Goal: Task Accomplishment & Management: Use online tool/utility

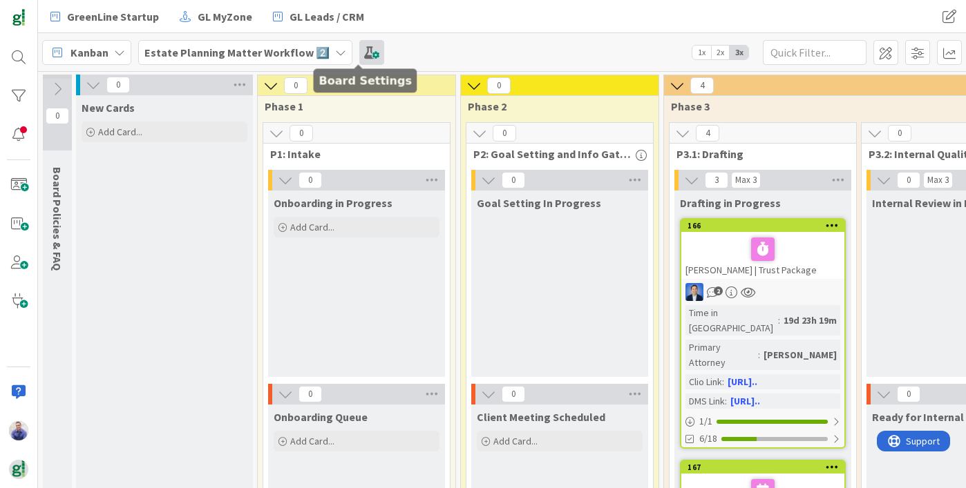
click at [359, 55] on span at bounding box center [371, 52] width 25 height 25
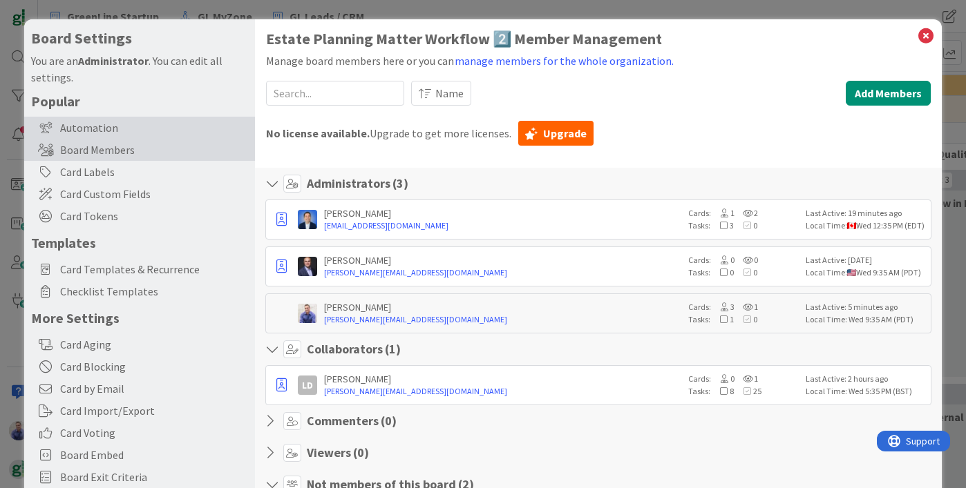
click at [111, 129] on div "Automation" at bounding box center [139, 128] width 231 height 22
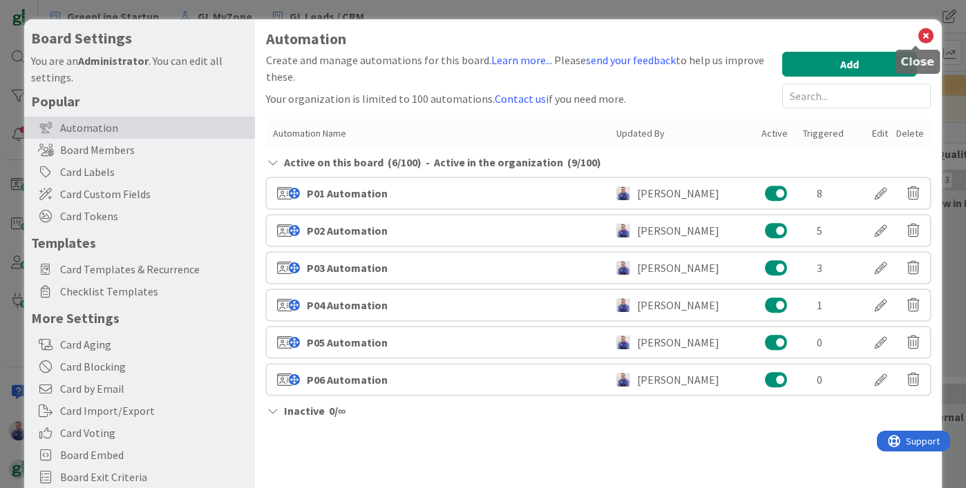
click at [917, 30] on icon at bounding box center [926, 35] width 18 height 19
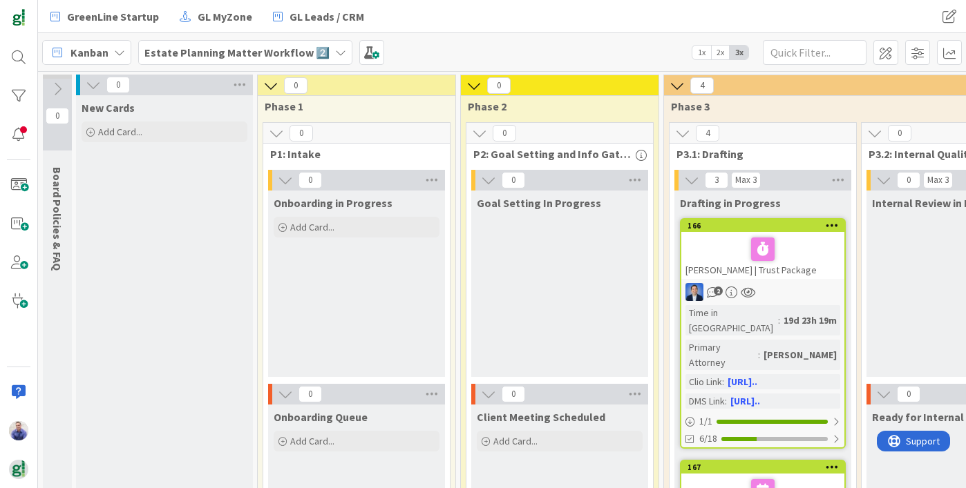
click at [335, 48] on icon at bounding box center [340, 52] width 11 height 11
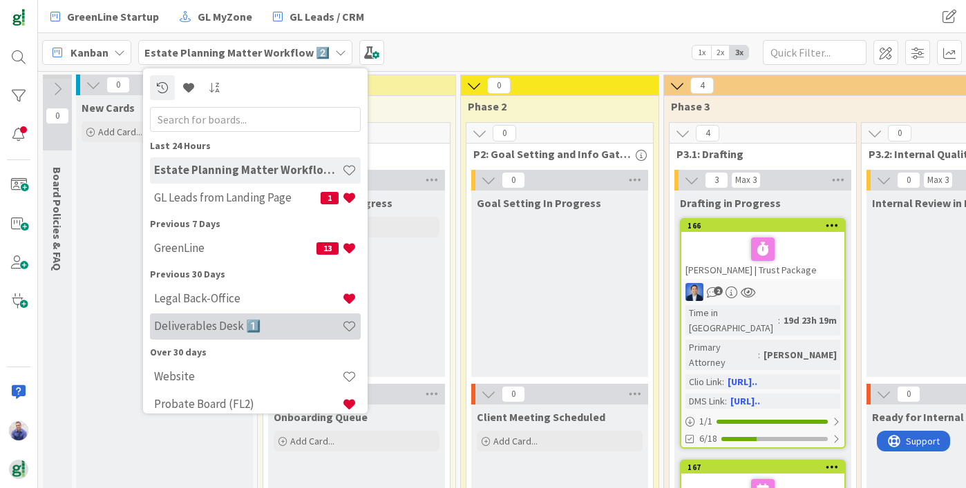
click at [242, 332] on h4 "Deliverables Desk 1️⃣" at bounding box center [248, 326] width 188 height 14
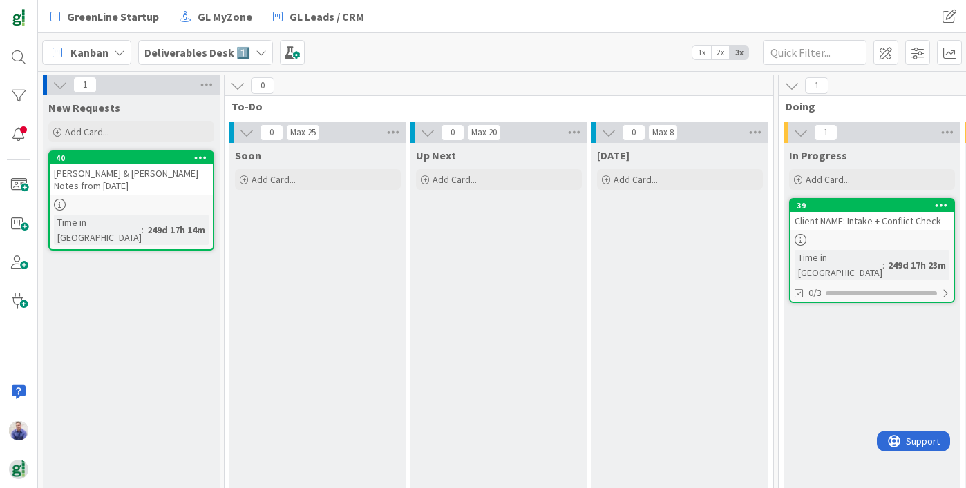
click at [238, 87] on icon at bounding box center [237, 85] width 15 height 15
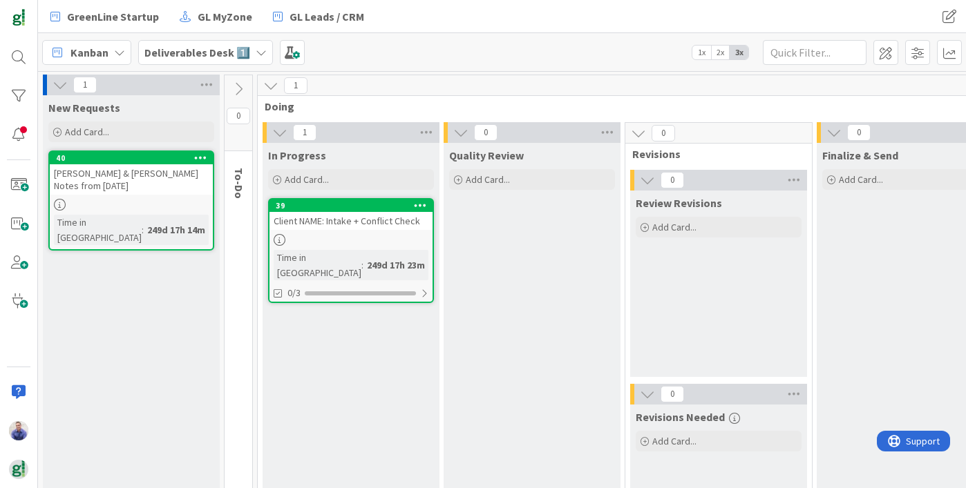
click at [60, 88] on icon at bounding box center [60, 84] width 15 height 15
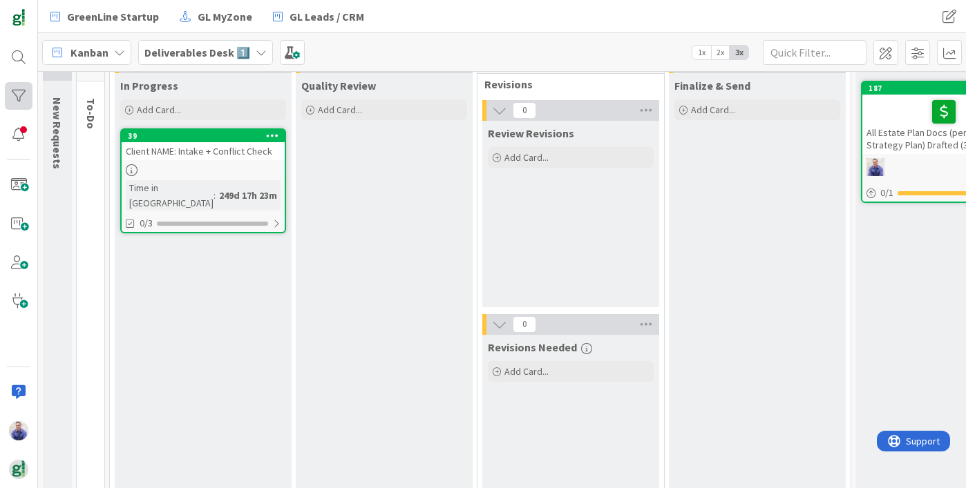
scroll to position [70, 0]
drag, startPoint x: 263, startPoint y: 55, endPoint x: 254, endPoint y: 53, distance: 9.2
click at [262, 55] on div "Deliverables Desk 1️⃣" at bounding box center [205, 52] width 135 height 25
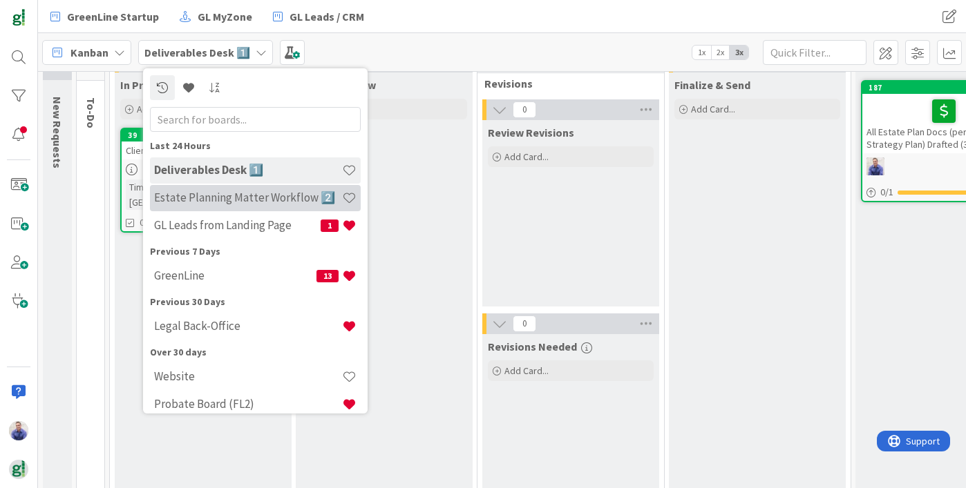
click at [249, 198] on h4 "Estate Planning Matter Workflow 2️⃣" at bounding box center [248, 198] width 188 height 14
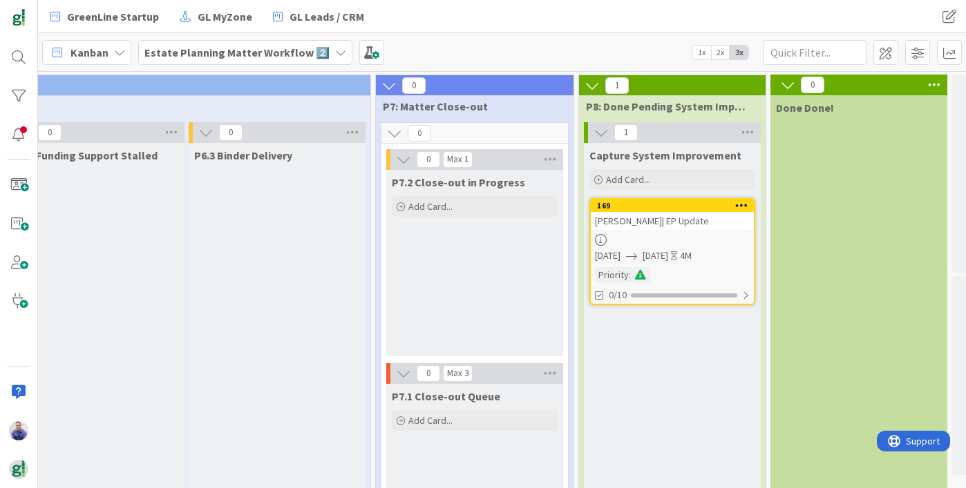
scroll to position [0, 2053]
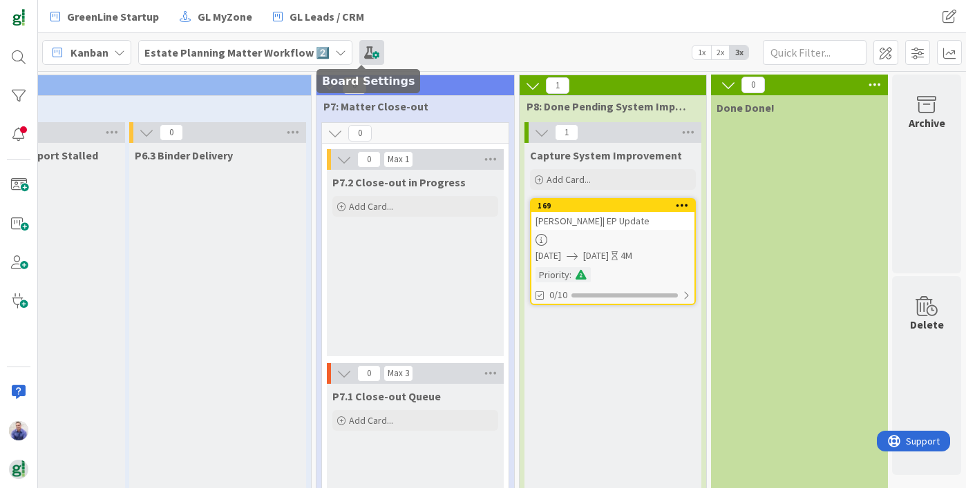
click at [362, 52] on span at bounding box center [371, 52] width 25 height 25
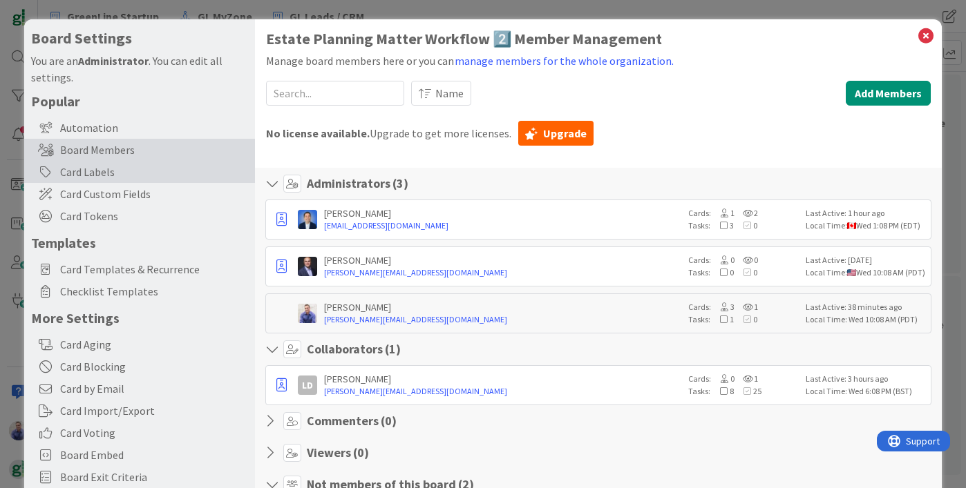
click at [102, 169] on div "Card Labels" at bounding box center [139, 172] width 231 height 22
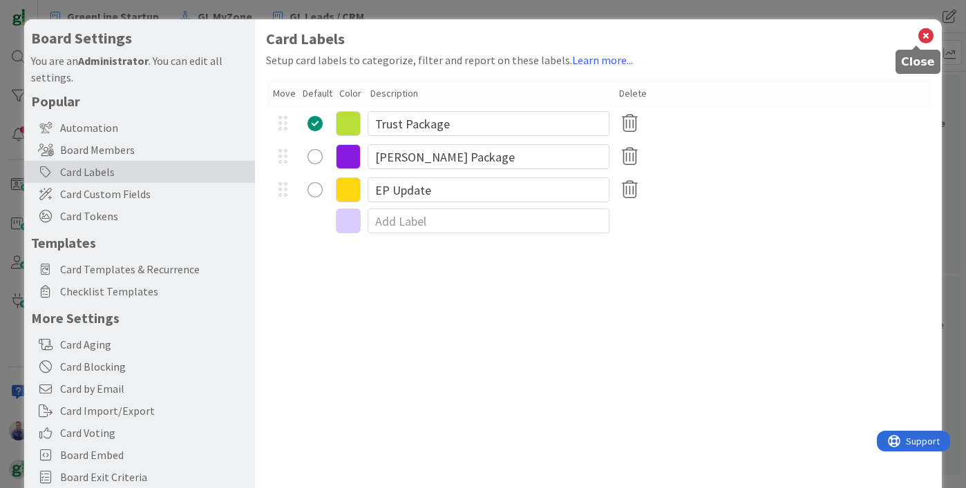
click at [917, 33] on icon at bounding box center [926, 35] width 18 height 19
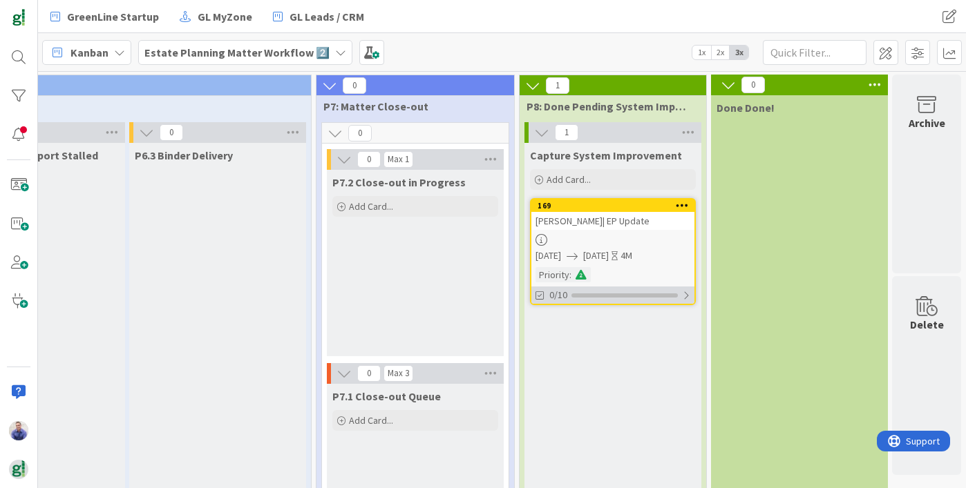
click at [682, 292] on div at bounding box center [686, 295] width 8 height 11
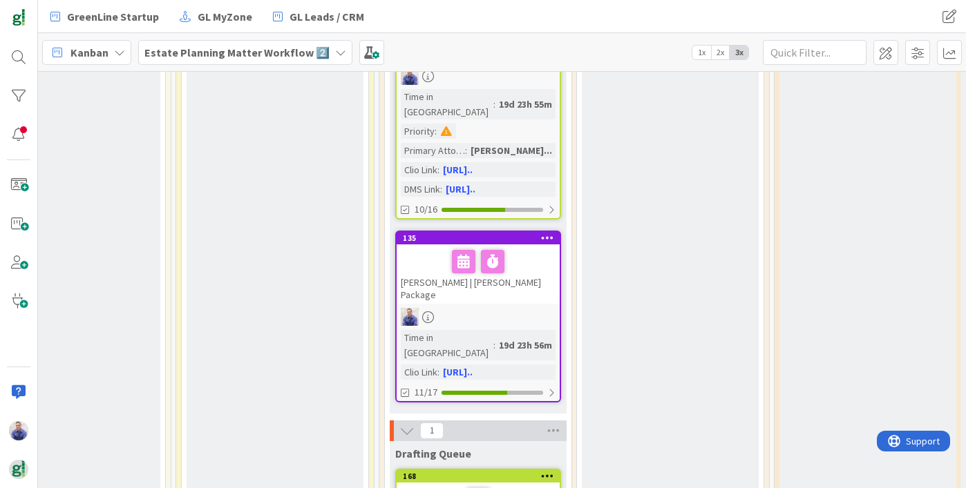
scroll to position [0, 285]
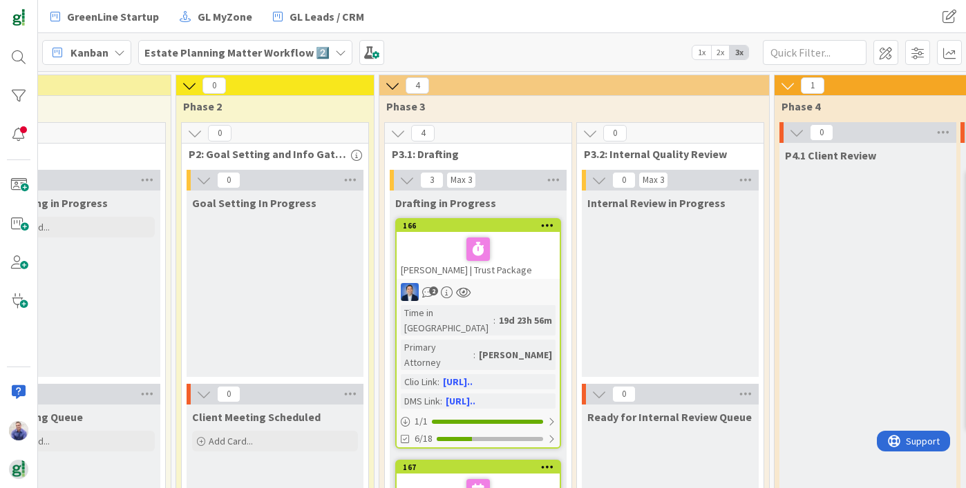
click at [723, 48] on span "2x" at bounding box center [720, 53] width 19 height 14
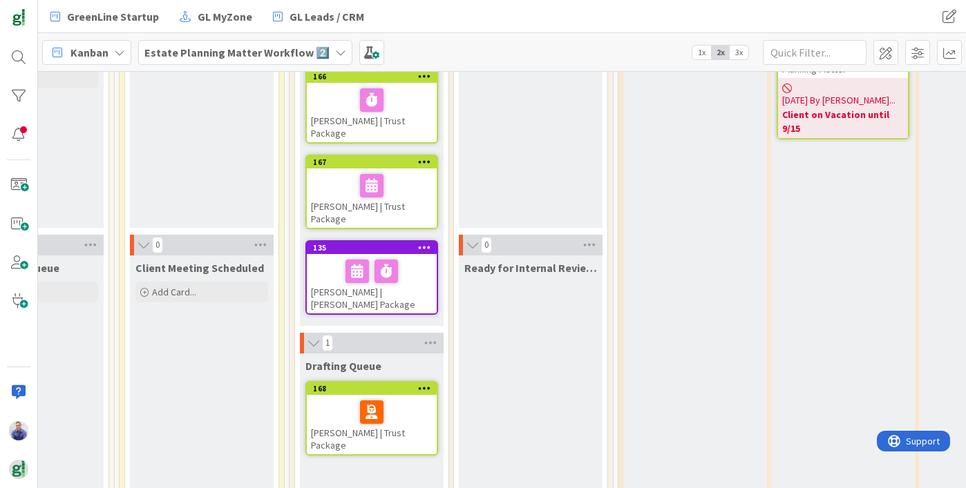
scroll to position [221, 275]
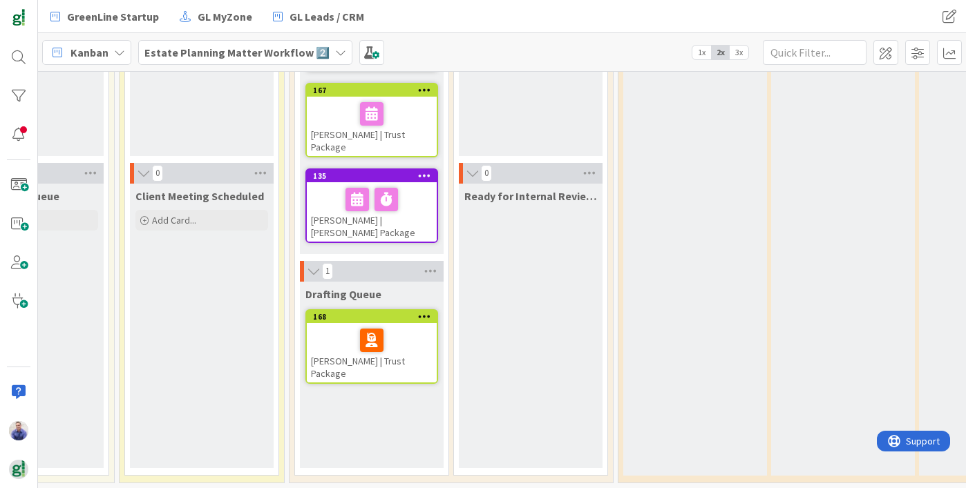
drag, startPoint x: 741, startPoint y: 52, endPoint x: 721, endPoint y: 85, distance: 39.1
click at [741, 55] on span "3x" at bounding box center [739, 53] width 19 height 14
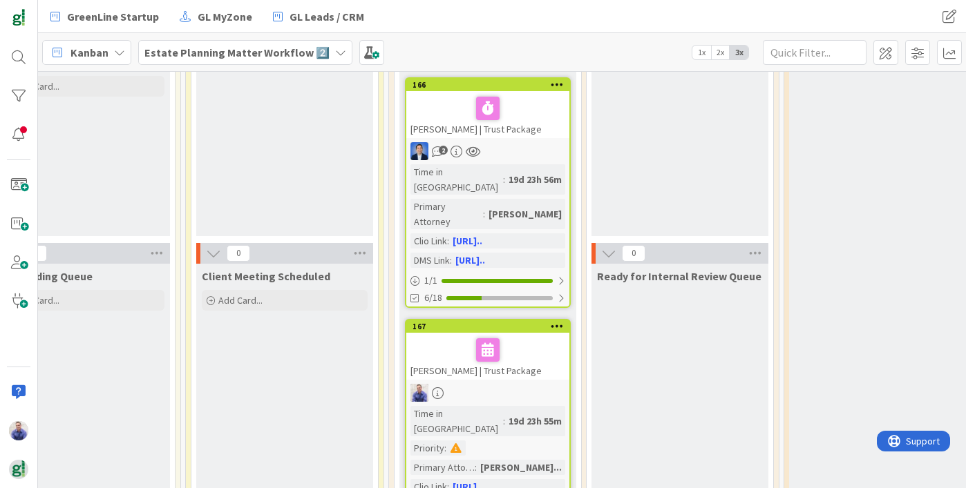
scroll to position [408, 275]
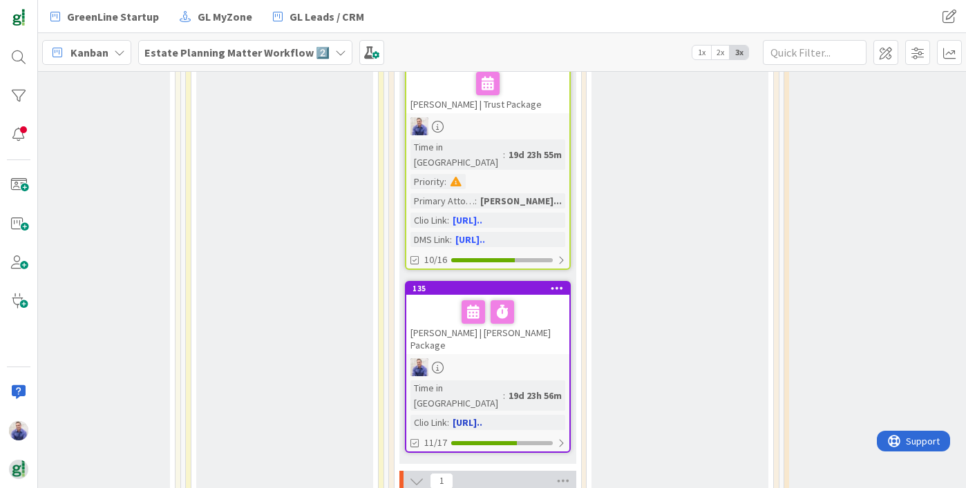
click at [526, 295] on div "Jones, Linda | Wills Package" at bounding box center [487, 324] width 163 height 59
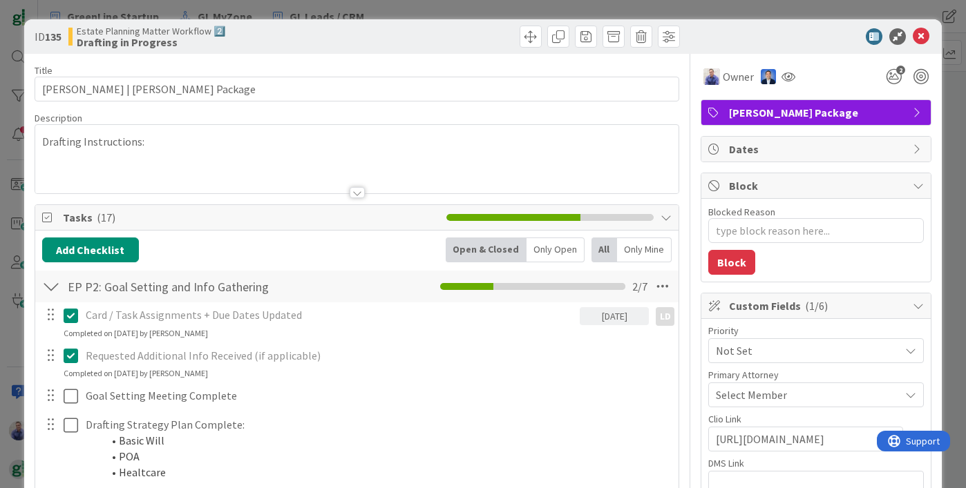
click at [768, 191] on span "Block" at bounding box center [817, 186] width 177 height 17
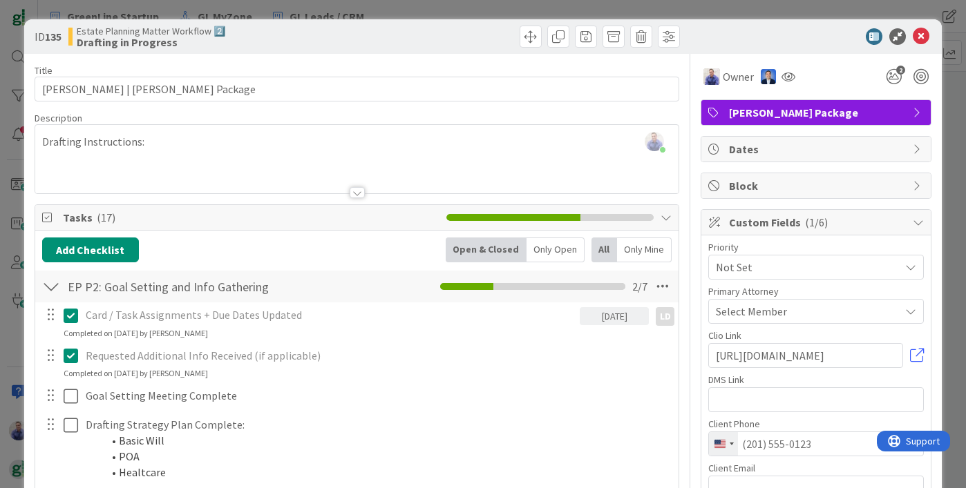
click at [768, 191] on span "Block" at bounding box center [817, 186] width 177 height 17
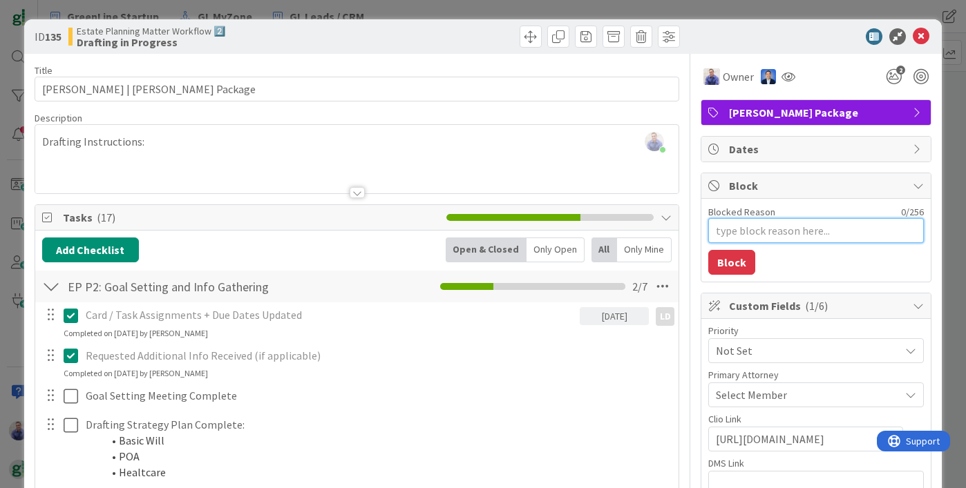
click at [831, 230] on textarea "Blocked Reason" at bounding box center [816, 230] width 216 height 25
type textarea "x"
type textarea "W"
type textarea "x"
type textarea "Wa"
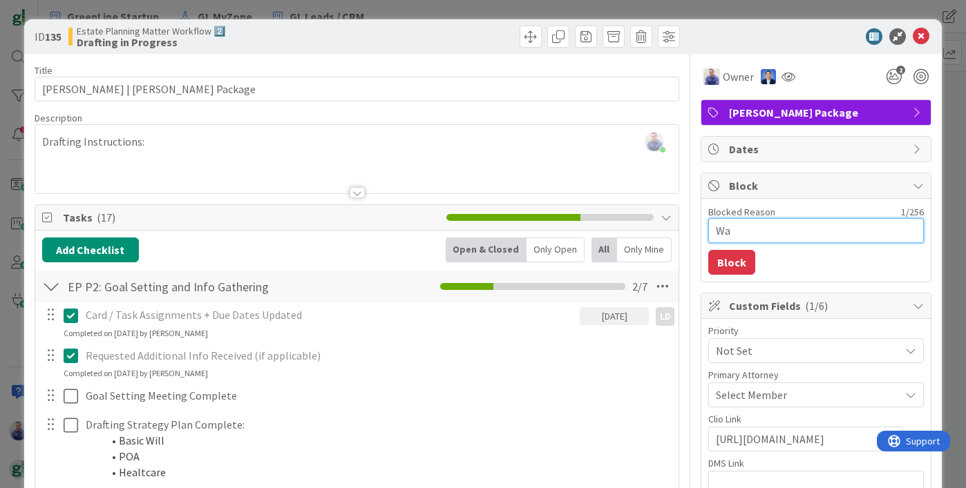
type textarea "x"
type textarea "Wai"
type textarea "x"
type textarea "Wait"
type textarea "x"
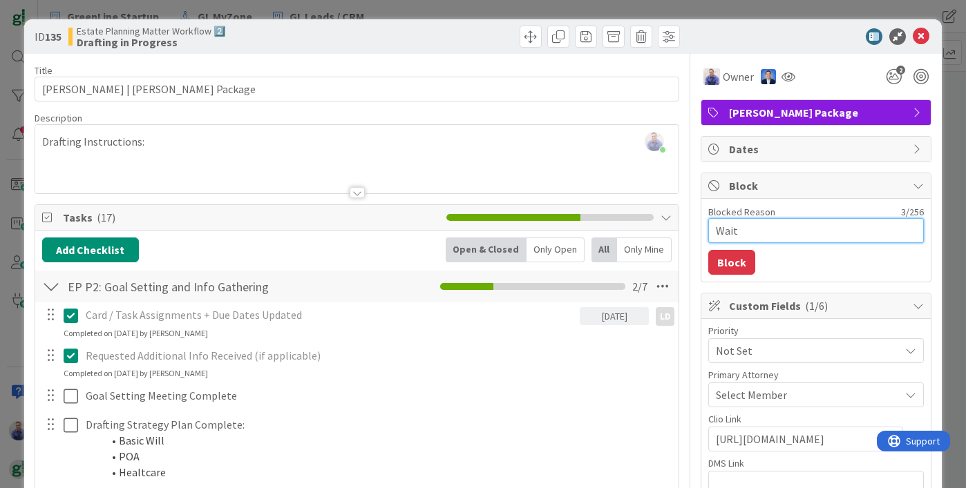
type textarea "Waiti"
type textarea "x"
type textarea "Waitin"
type textarea "x"
type textarea "Waiting"
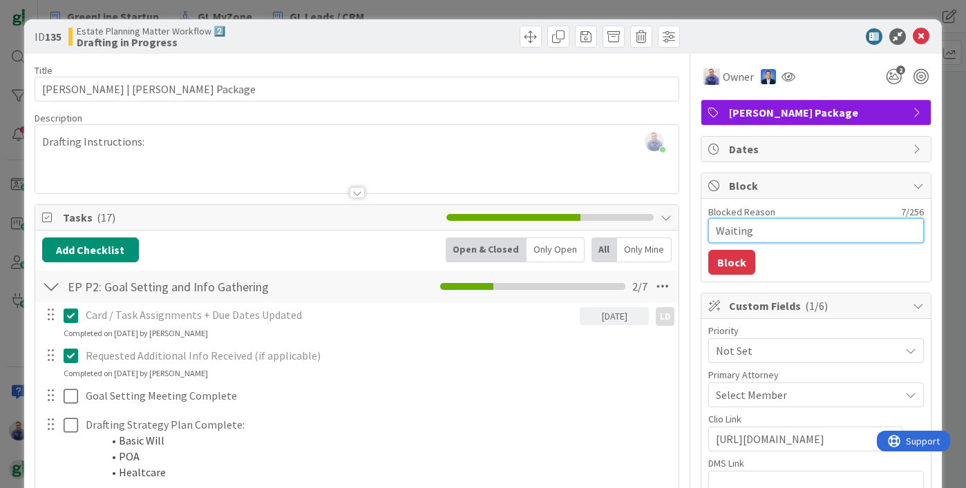
type textarea "x"
type textarea "Waiting"
type textarea "x"
type textarea "Waiting o"
type textarea "x"
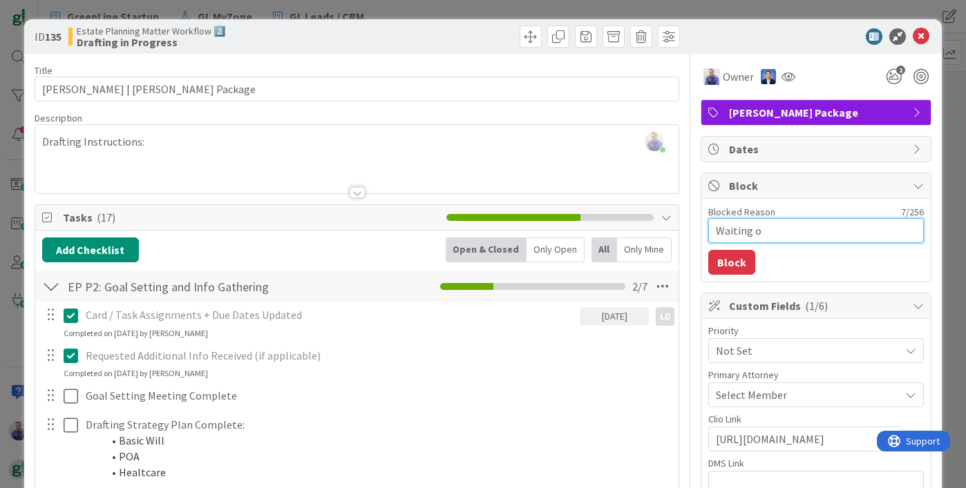
type textarea "Waiting on"
type textarea "x"
type textarea "Waiting on"
type textarea "x"
type textarea "Waiting on C"
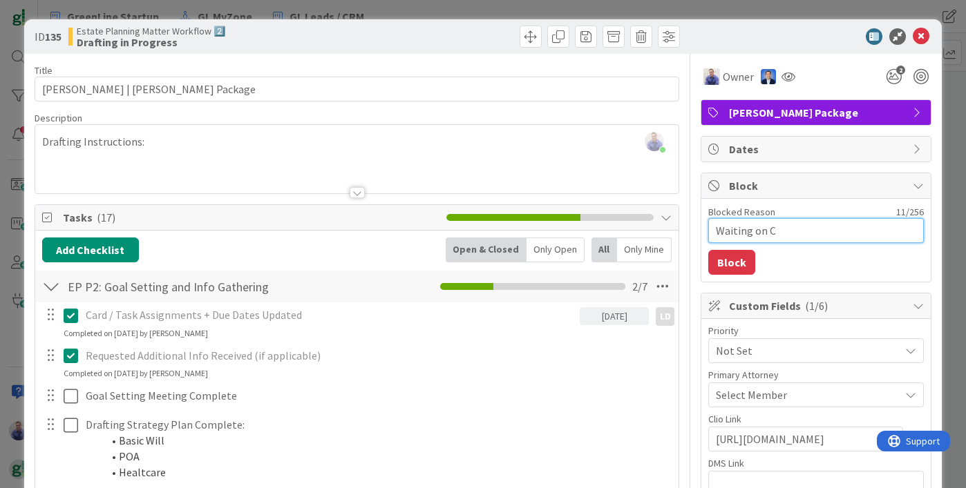
type textarea "x"
type textarea "Waiting on Cl"
type textarea "x"
type textarea "Waiting on Cli"
type textarea "x"
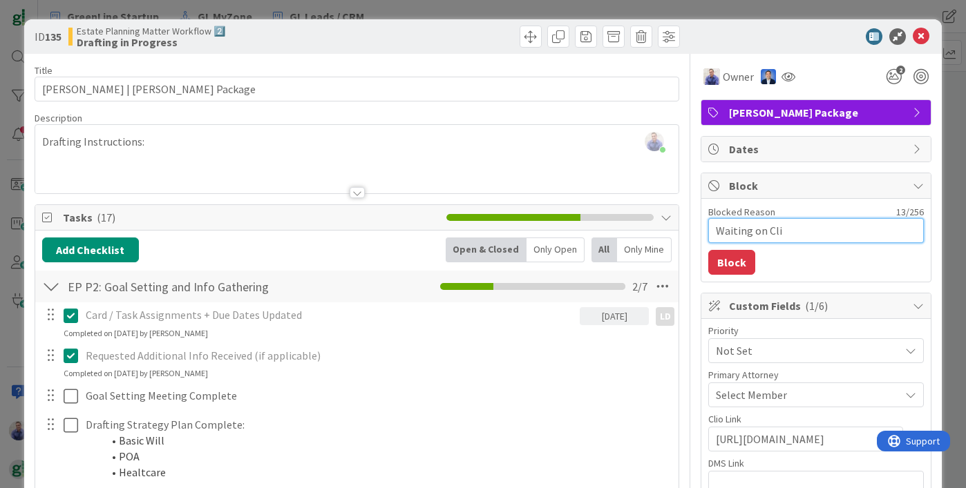
type textarea "Waiting on Clie"
type textarea "x"
type textarea "Waiting on Clien"
type textarea "x"
type textarea "Waiting on Client"
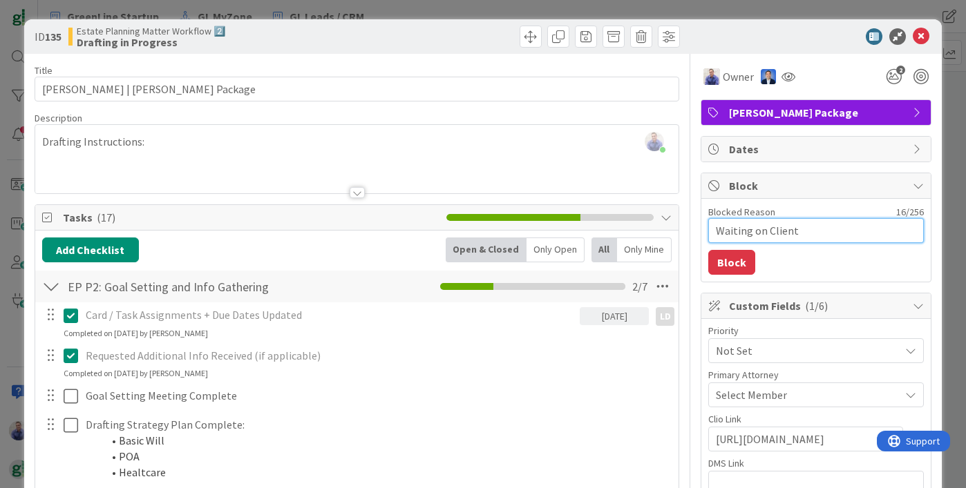
type textarea "x"
type textarea "Waiting on Client"
type textarea "x"
type textarea "Waiting on Client f"
type textarea "x"
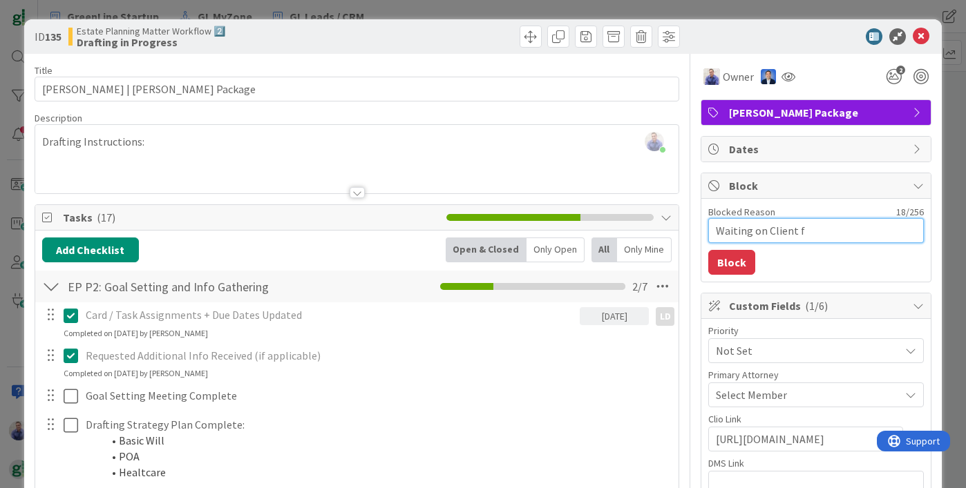
type textarea "Waiting on Client fo"
type textarea "x"
type textarea "Waiting on Client for"
type textarea "x"
type textarea "Waiting on Client for"
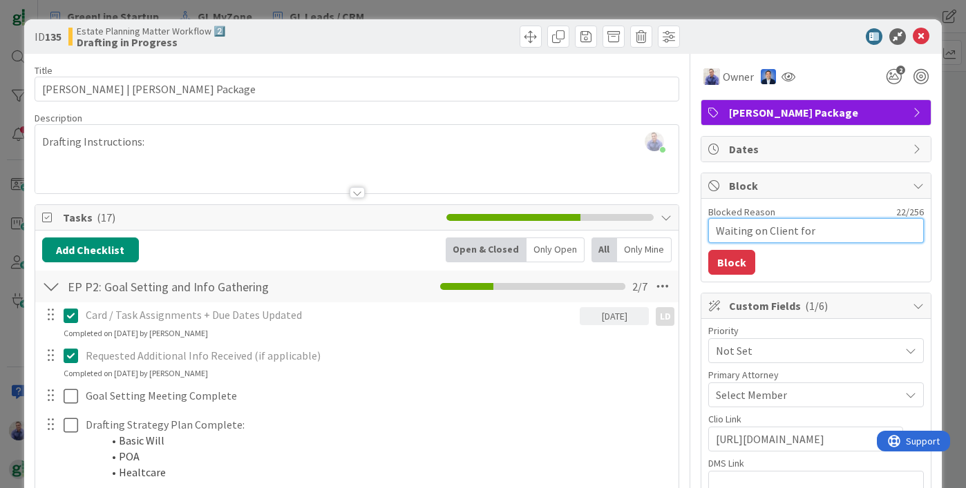
type textarea "x"
type textarea "Waiting on Client for T"
type textarea "x"
type textarea "Waiting on Client for TP"
type textarea "x"
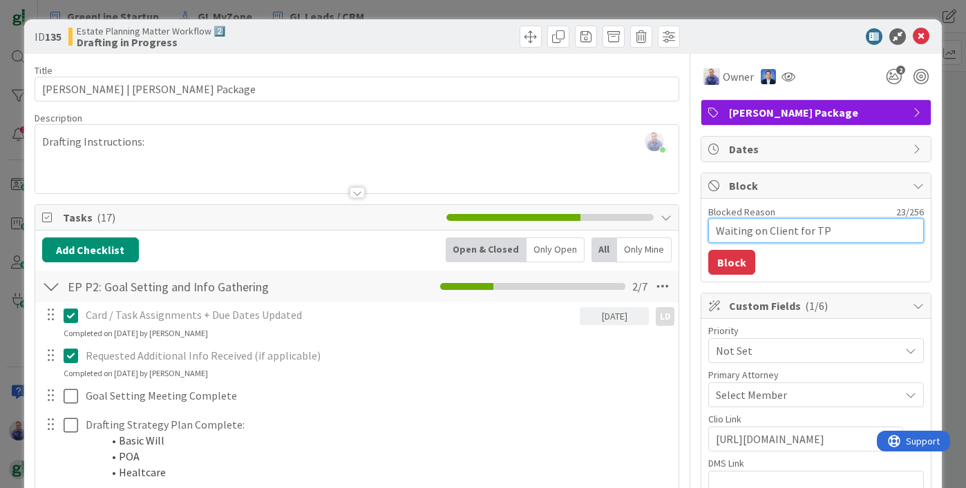
type textarea "Waiting on Client for TPS"
type textarea "x"
type textarea "Waiting on Client for TPS"
type textarea "x"
type textarea "Waiting on Client for TPS R"
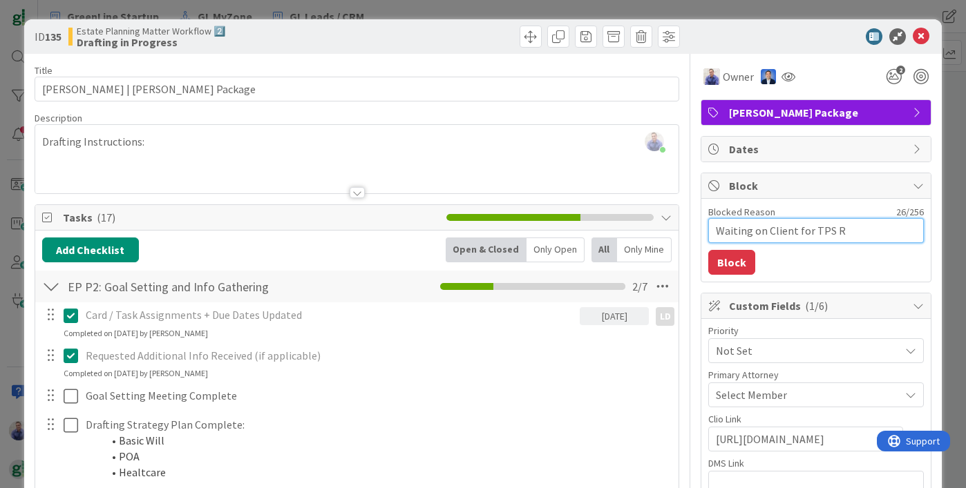
type textarea "x"
type textarea "Waiting on Client for TPS RE"
type textarea "x"
type textarea "Waiting on Client for TPS REp"
type textarea "x"
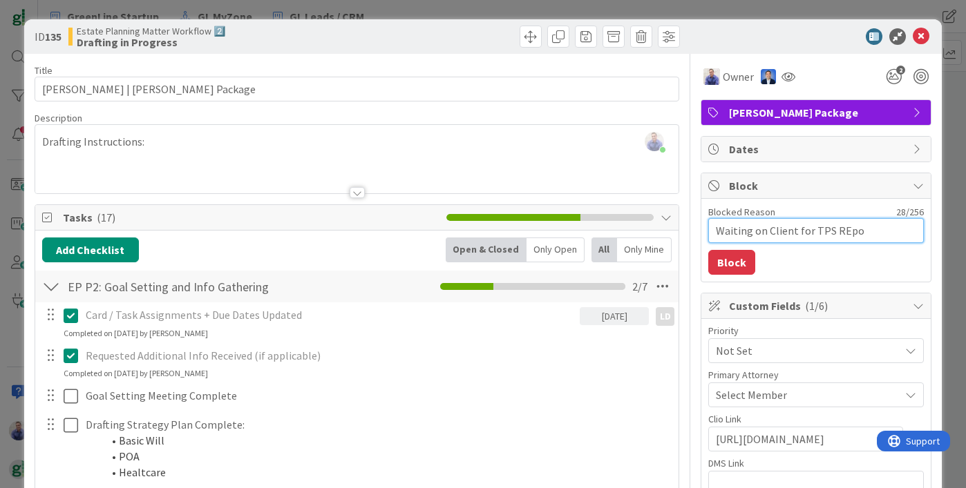
type textarea "Waiting on Client for TPS REpor"
type textarea "x"
type textarea "Waiting on Client for TPS REport"
type textarea "x"
type textarea "Waiting on Client for TPS REport,"
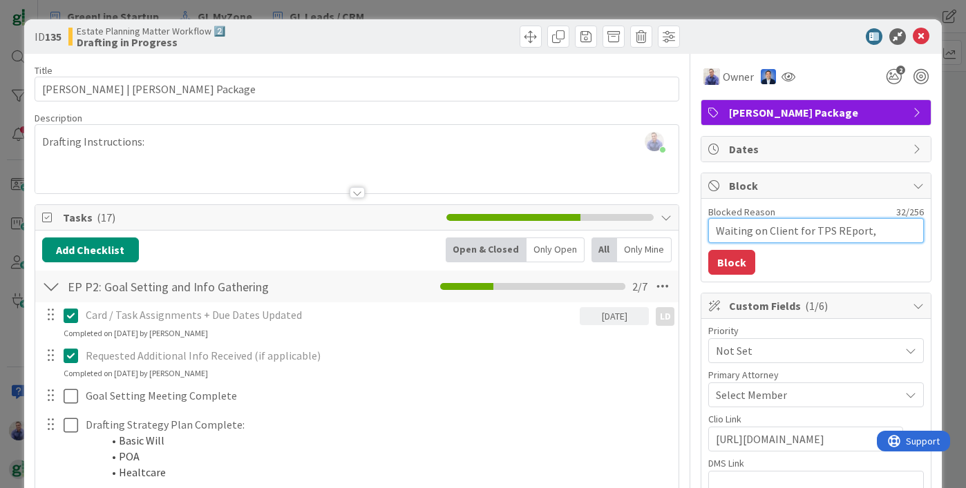
type textarea "x"
type textarea "Waiting on Client for TPS REport,"
type textarea "x"
type textarea "Waiting on Client for TPS REport, E"
type textarea "x"
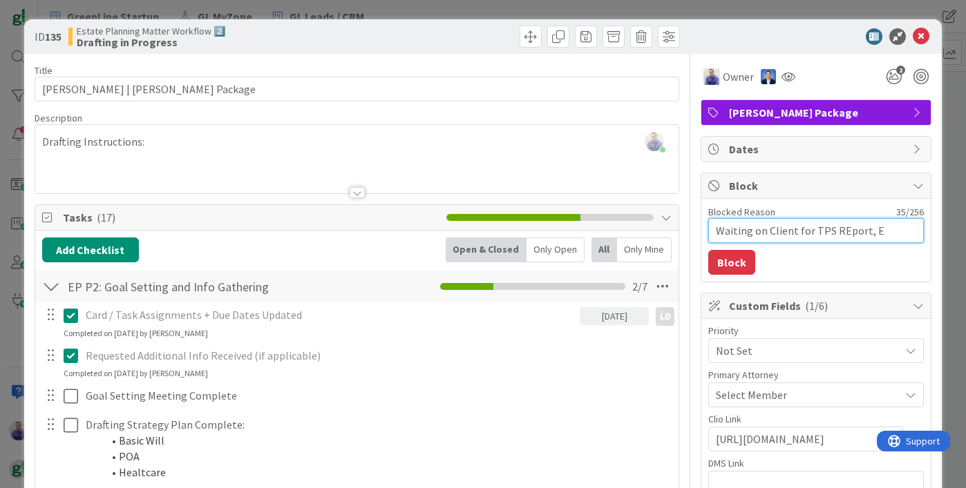
type textarea "Waiting on Client for TPS REport, Ex"
type textarea "x"
type textarea "Waiting on Client for TPS REport, Expe"
type textarea "x"
type textarea "Waiting on Client for TPS REport, Expec"
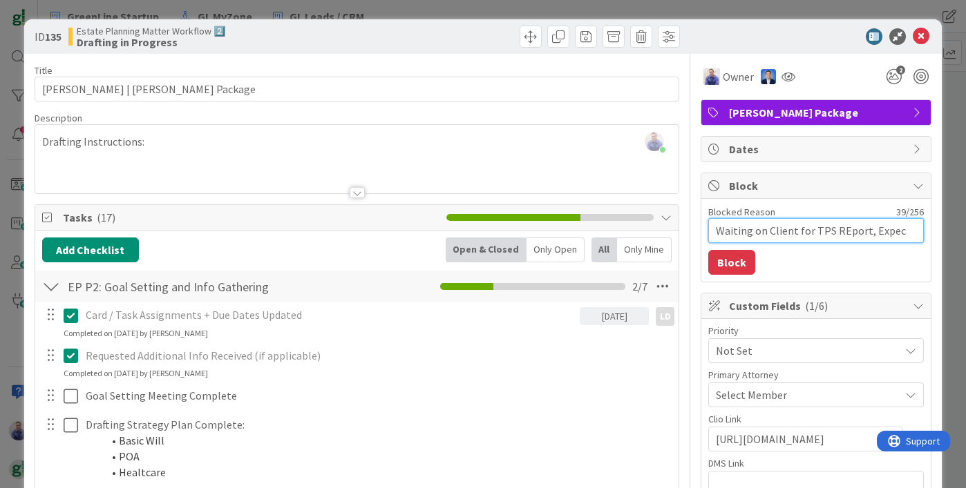
type textarea "x"
type textarea "Waiting on Client for TPS REport, Expect"
type textarea "x"
type textarea "Waiting on Client for TPS REport, Expecte"
type textarea "x"
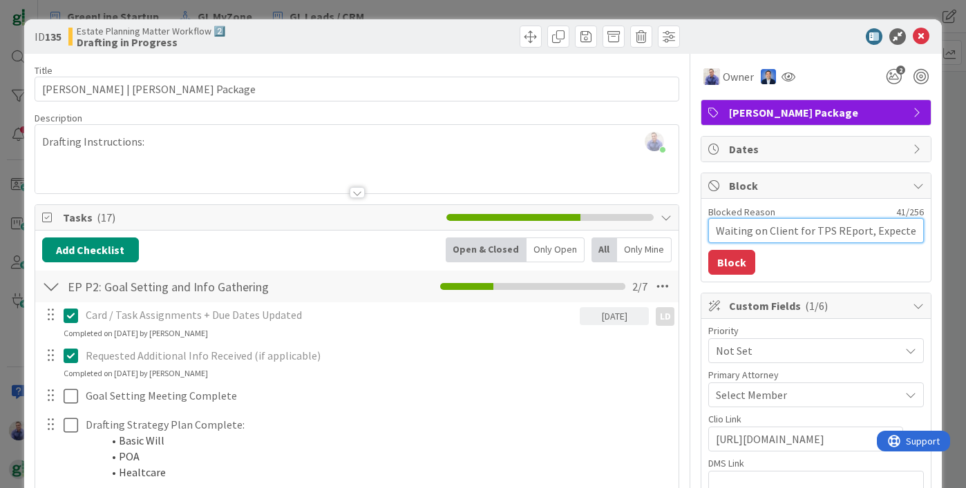
type textarea "Waiting on Client for TPS REport, Expected"
type textarea "x"
type textarea "Waiting on Client for TPS REport, Expected"
type textarea "x"
type textarea "Waiting on Client for TPS REport, Expected 9"
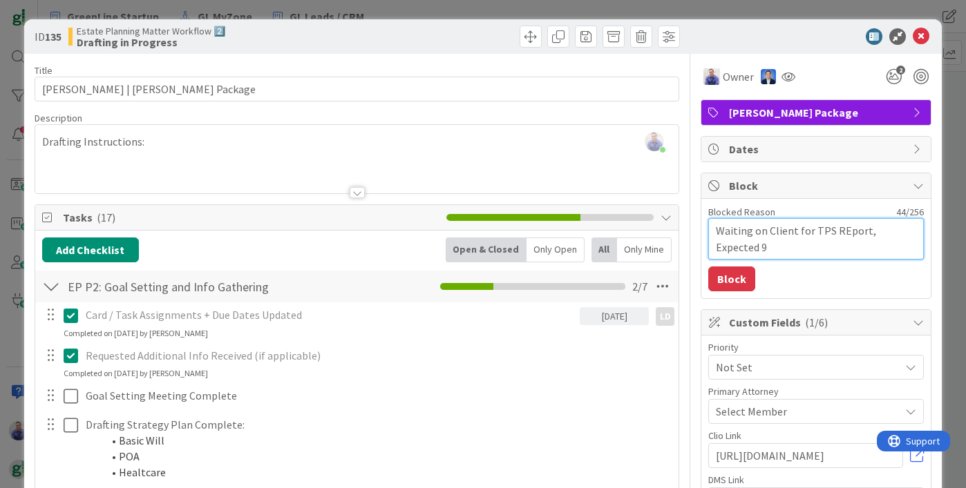
type textarea "x"
type textarea "Waiting on Client for TPS REport, Expected 9/"
type textarea "x"
type textarea "Waiting on Client for TPS REport, Expected 9/1"
type textarea "x"
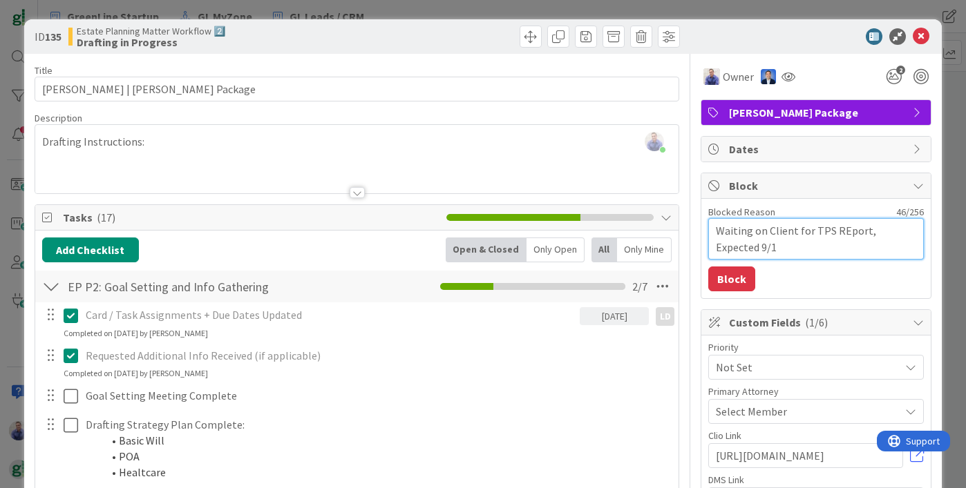
type textarea "Waiting on Client for TPS REport, Expected 9/15"
click at [830, 234] on textarea "Waiting on Client for TPS REport, Expected 9/15" at bounding box center [816, 238] width 216 height 41
type textarea "x"
type textarea "Waiting on Client for TPS Report, Expected 9/15"
click at [733, 279] on button "Block" at bounding box center [731, 279] width 47 height 25
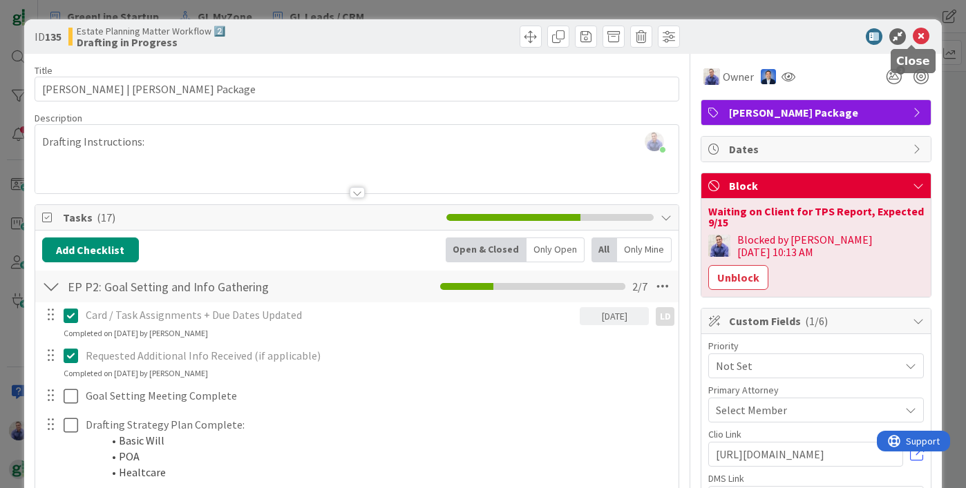
click at [915, 38] on icon at bounding box center [921, 36] width 17 height 17
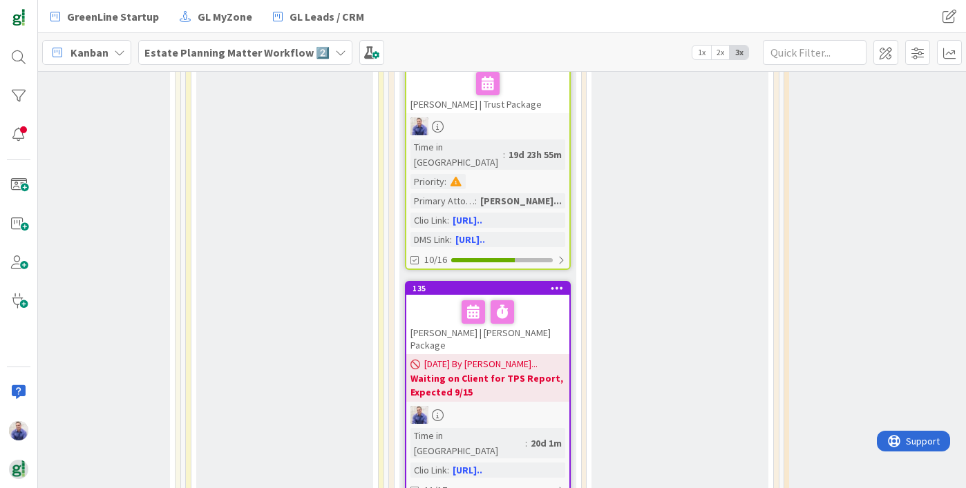
click at [716, 53] on span "2x" at bounding box center [720, 53] width 19 height 14
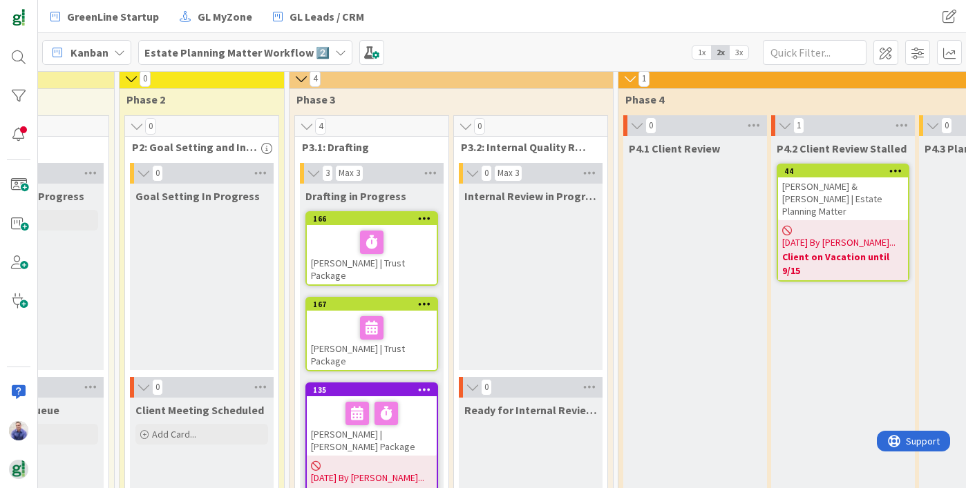
scroll to position [0, 275]
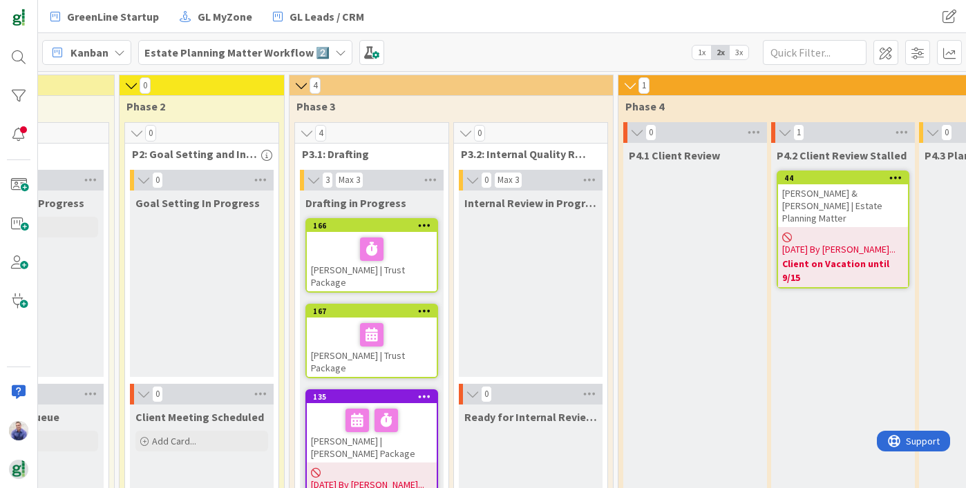
click at [695, 53] on span "1x" at bounding box center [701, 53] width 19 height 14
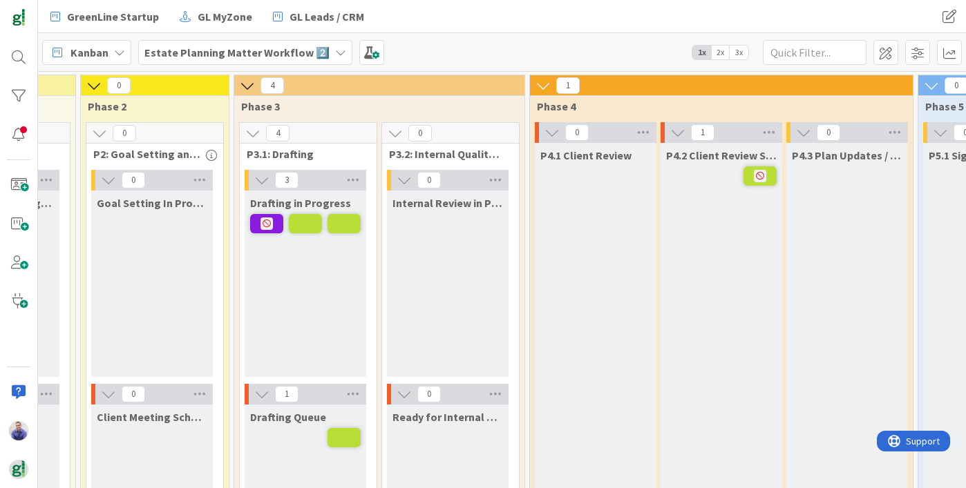
drag, startPoint x: 740, startPoint y: 51, endPoint x: 734, endPoint y: 90, distance: 39.2
click at [740, 52] on span "3x" at bounding box center [739, 53] width 19 height 14
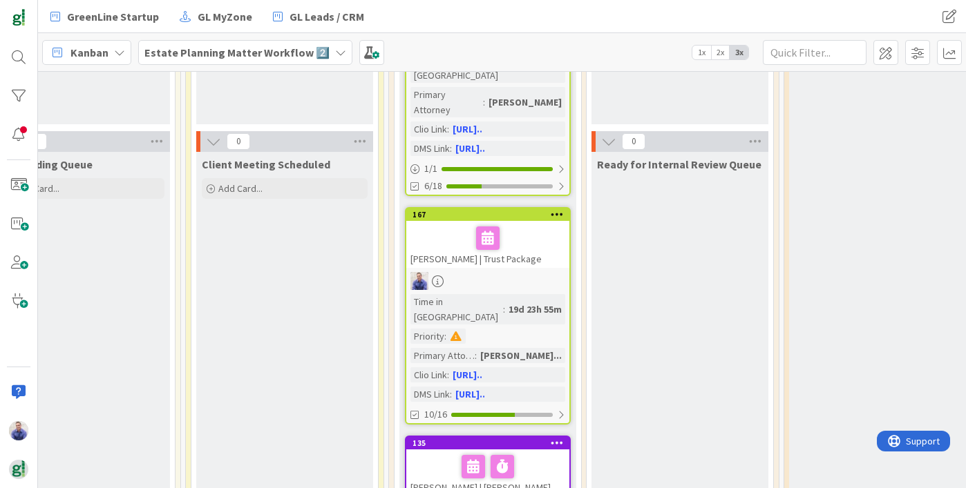
scroll to position [255, 275]
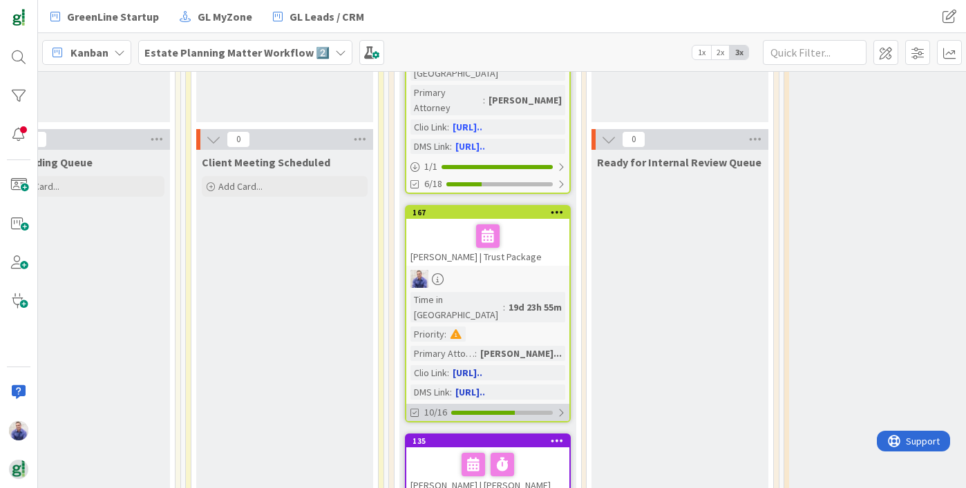
click at [562, 408] on div at bounding box center [561, 413] width 8 height 11
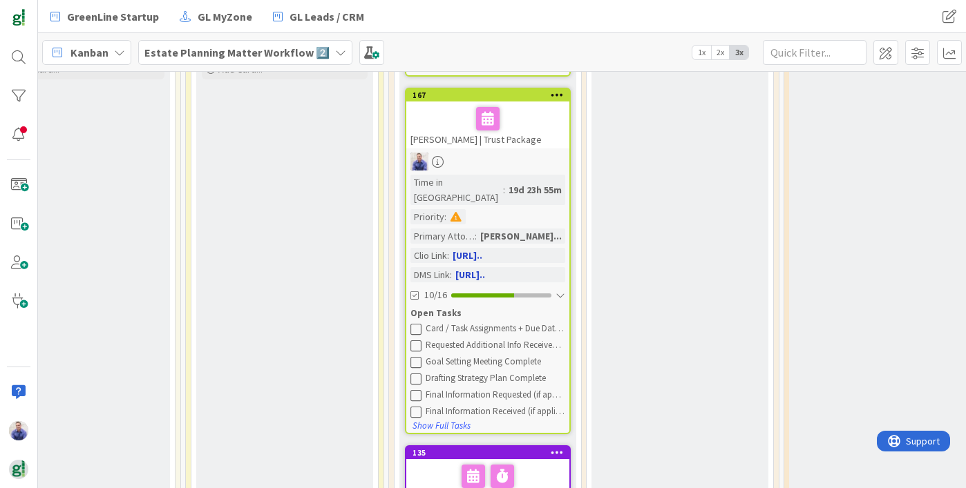
scroll to position [315, 275]
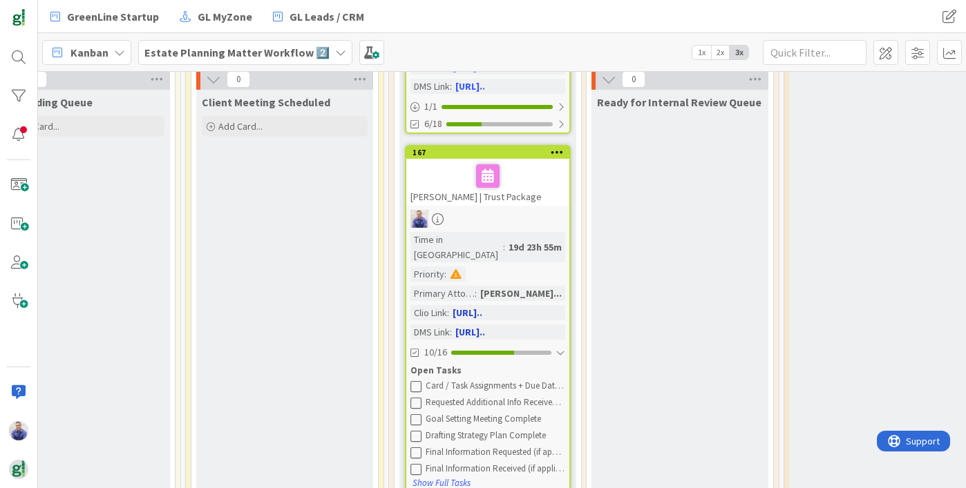
click at [470, 166] on div "Cabrera, Miguel | Trust Package" at bounding box center [487, 182] width 163 height 47
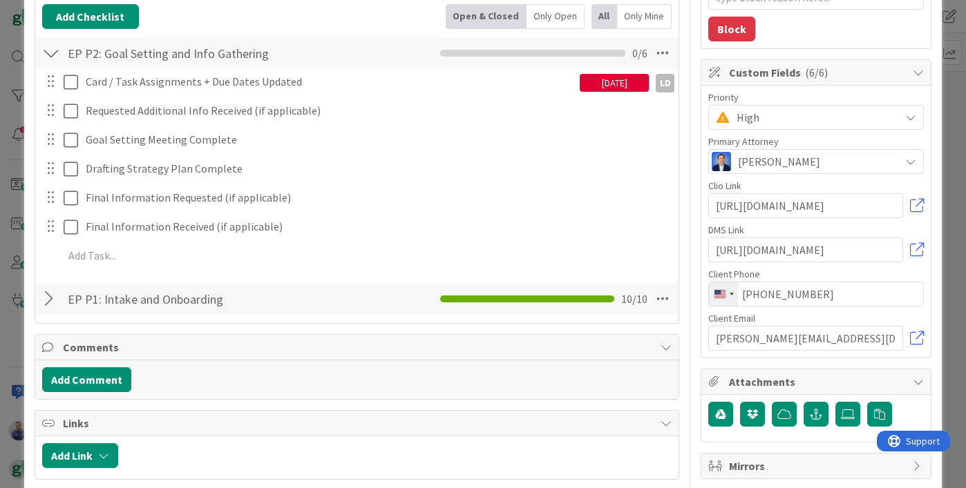
scroll to position [227, 0]
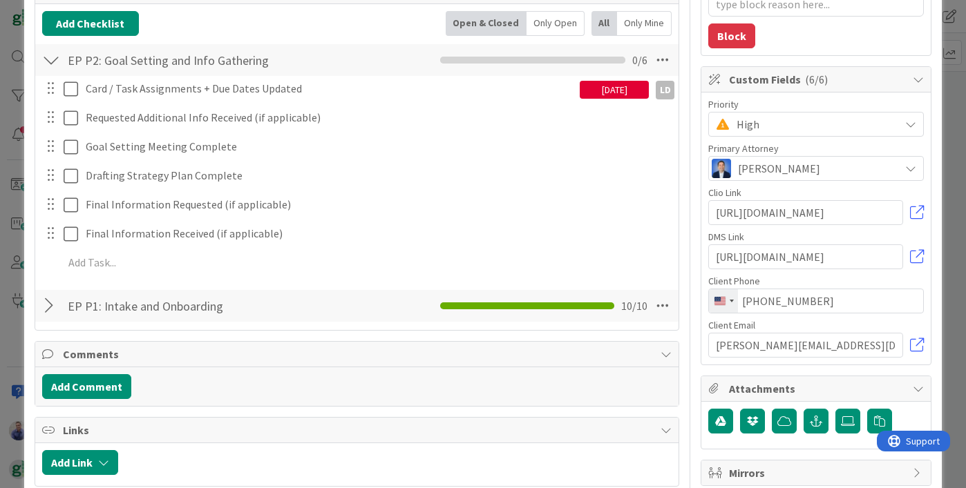
drag, startPoint x: 45, startPoint y: 306, endPoint x: 131, endPoint y: 289, distance: 87.4
click at [46, 305] on div at bounding box center [51, 306] width 18 height 25
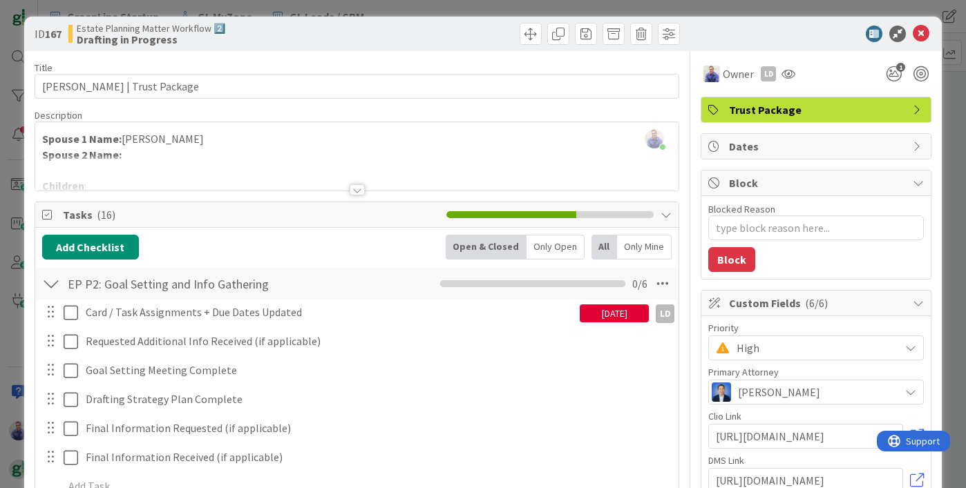
scroll to position [0, 0]
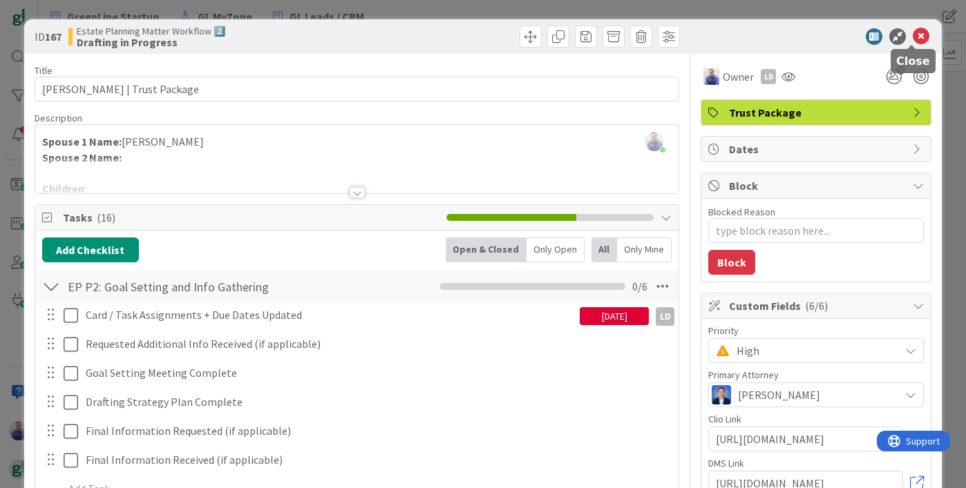
click at [913, 32] on icon at bounding box center [921, 36] width 17 height 17
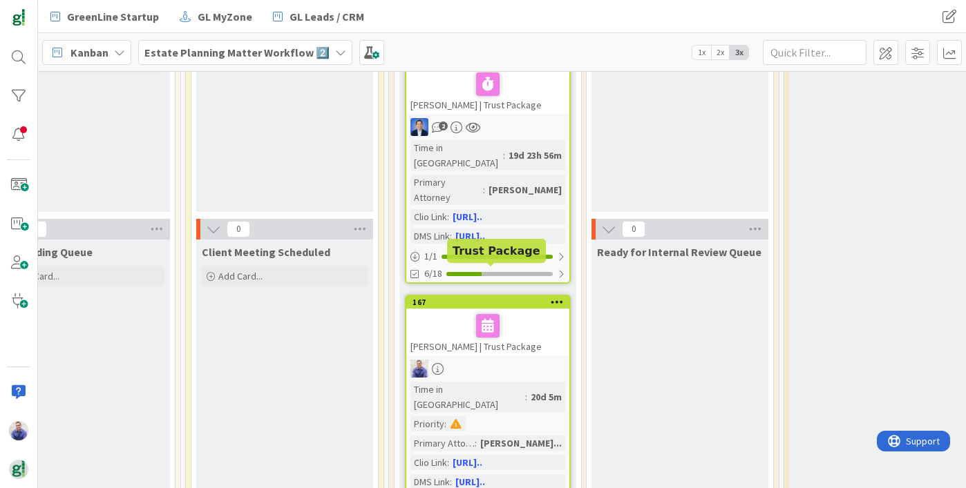
scroll to position [156, 275]
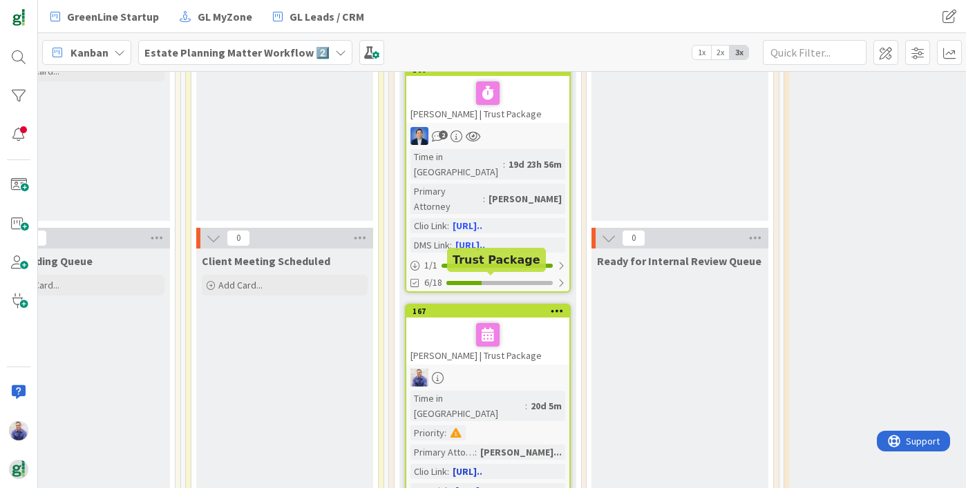
click at [454, 307] on div "167" at bounding box center [490, 312] width 157 height 10
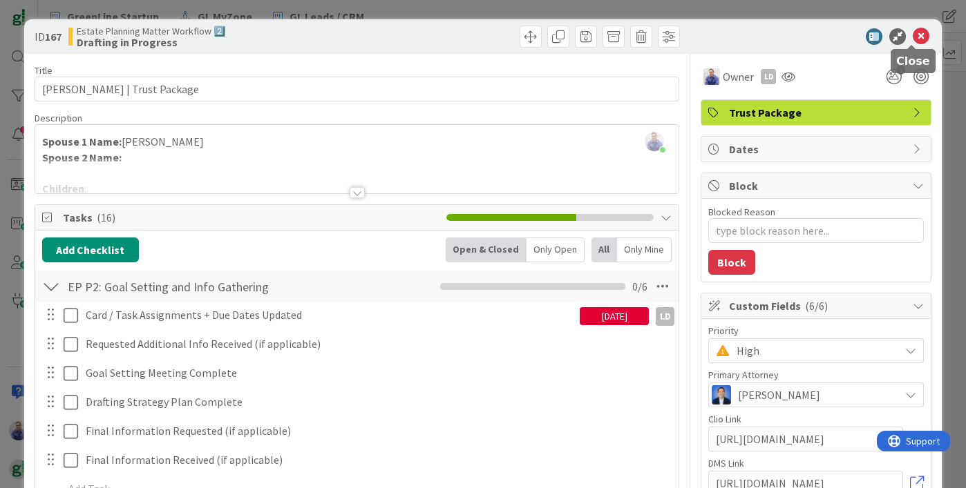
click at [914, 35] on icon at bounding box center [921, 36] width 17 height 17
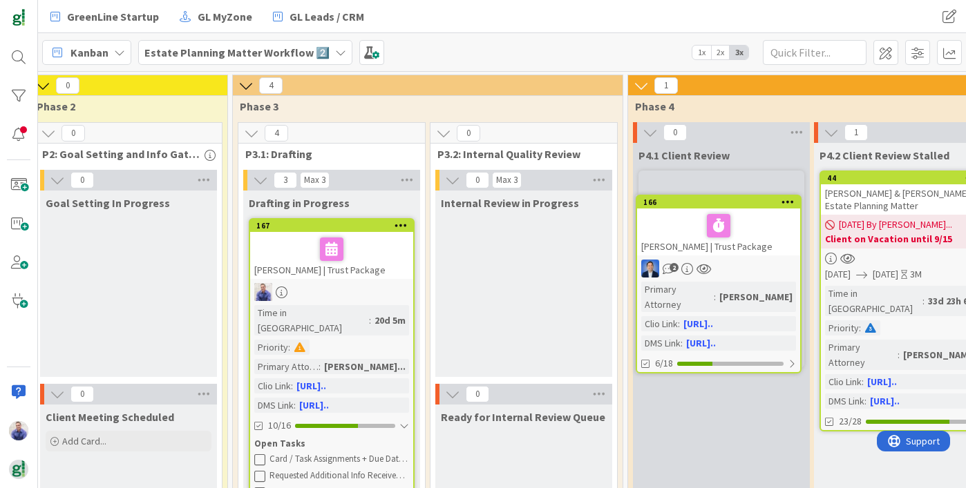
scroll to position [0, 441]
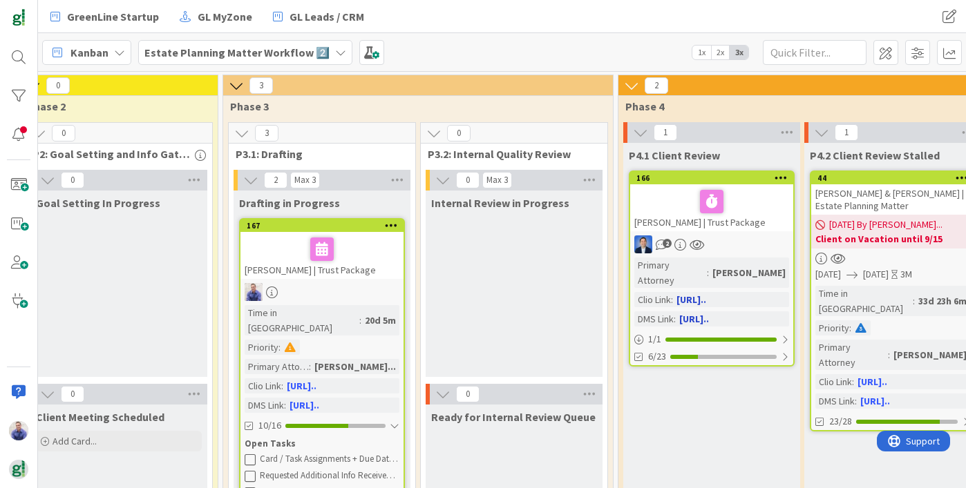
click at [740, 199] on div at bounding box center [711, 201] width 155 height 29
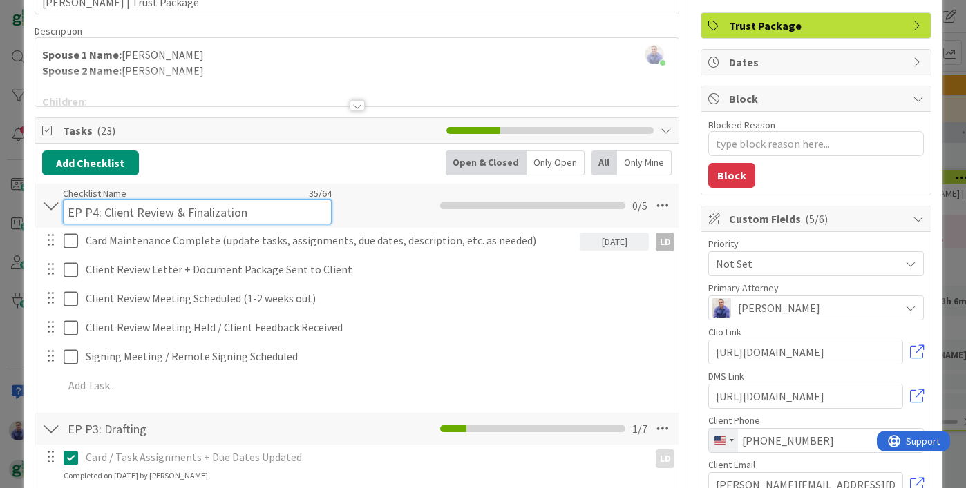
drag, startPoint x: 282, startPoint y: 201, endPoint x: 68, endPoint y: 198, distance: 213.5
click at [68, 198] on div "Checklist Name 35 / 64 EP P4: Client Review & Finalization" at bounding box center [197, 205] width 269 height 37
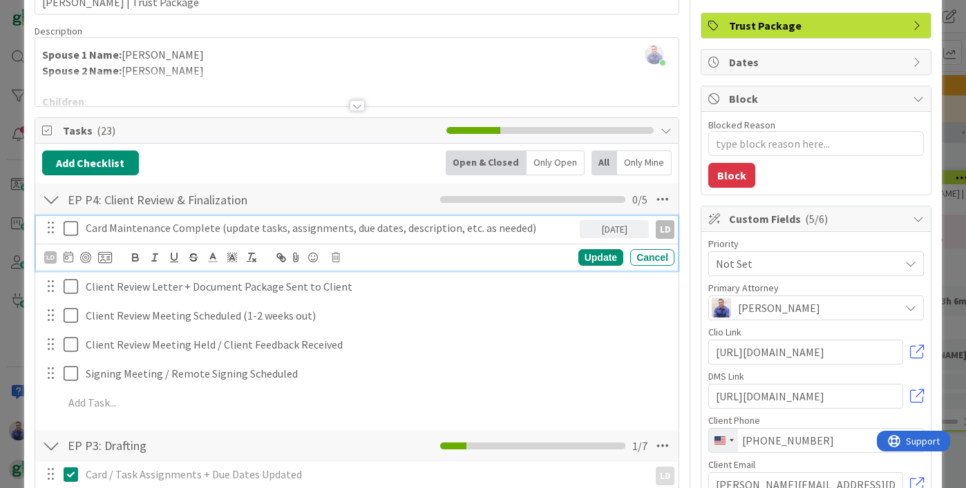
drag, startPoint x: 90, startPoint y: 241, endPoint x: 268, endPoint y: 234, distance: 178.4
click at [362, 236] on div "Card Maintenance Complete (update tasks, assignments, due dates, description, e…" at bounding box center [329, 228] width 499 height 24
drag, startPoint x: 238, startPoint y: 231, endPoint x: 133, endPoint y: 231, distance: 105.7
click at [238, 231] on p "Card Maintenance Complete (update tasks, assignments, due dates, description, e…" at bounding box center [330, 228] width 488 height 16
drag, startPoint x: 511, startPoint y: 230, endPoint x: 470, endPoint y: 234, distance: 40.9
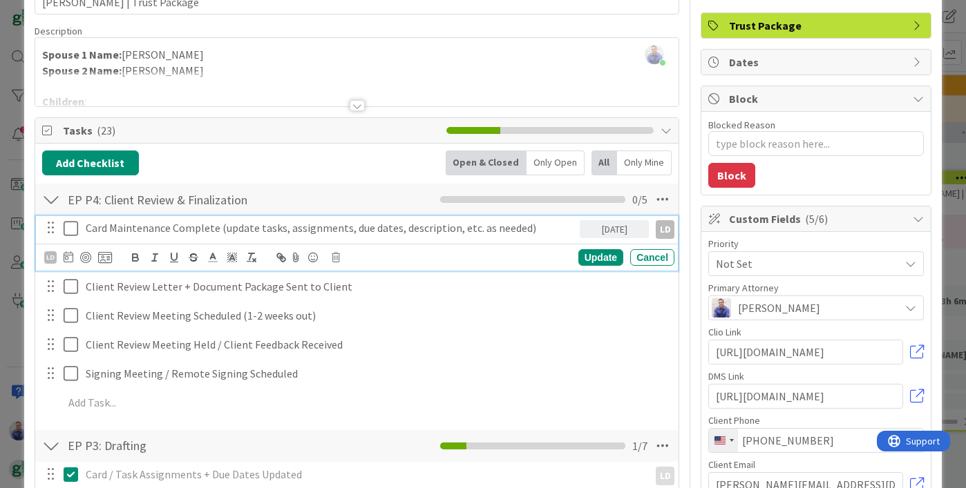
click at [510, 230] on p "Card Maintenance Complete (update tasks, assignments, due dates, description, e…" at bounding box center [330, 228] width 488 height 16
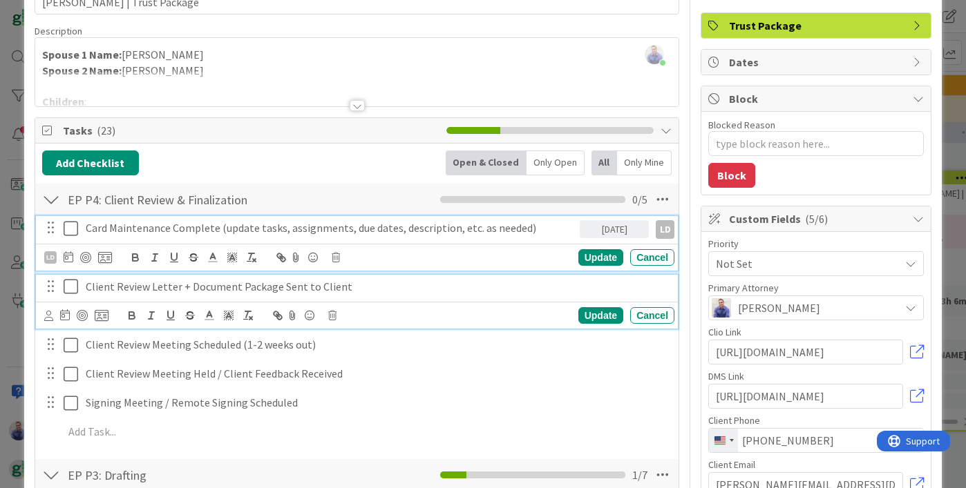
click at [153, 285] on p "Client Review Letter + Document Package Sent to Client" at bounding box center [377, 287] width 583 height 16
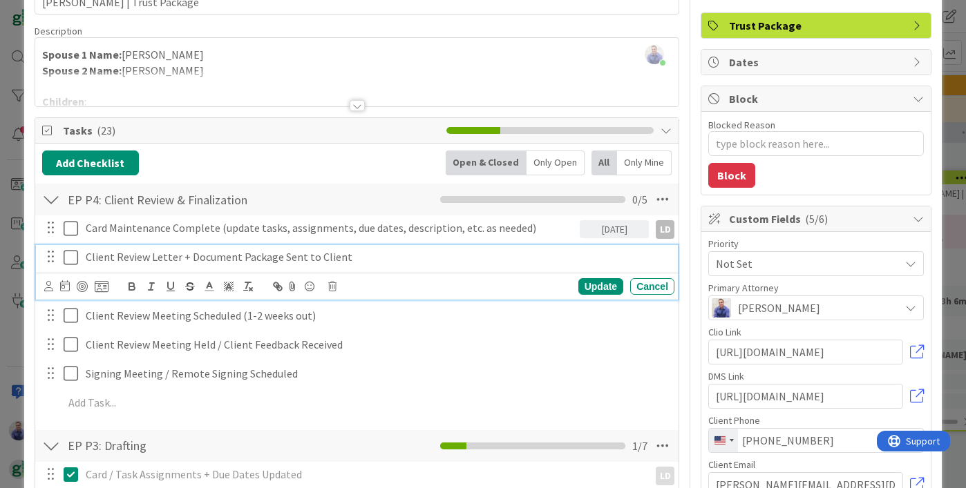
scroll to position [57, 0]
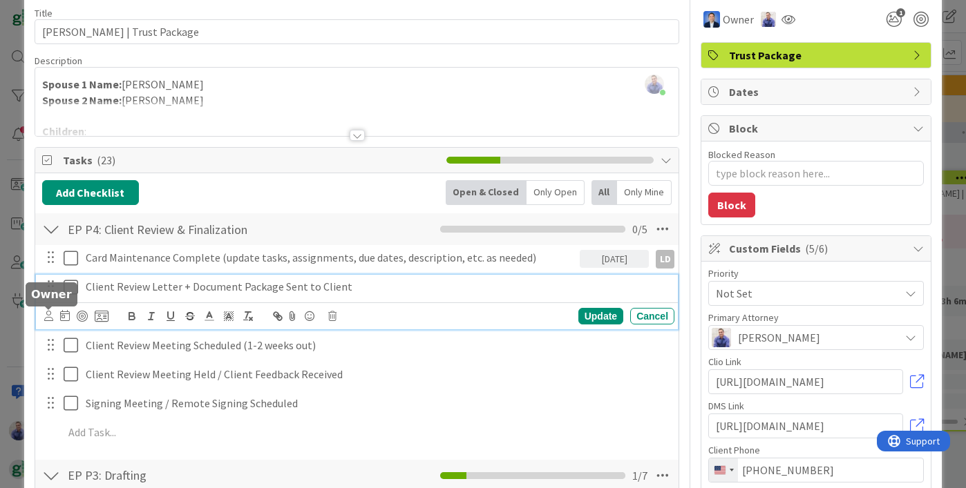
click at [49, 318] on icon at bounding box center [48, 316] width 9 height 10
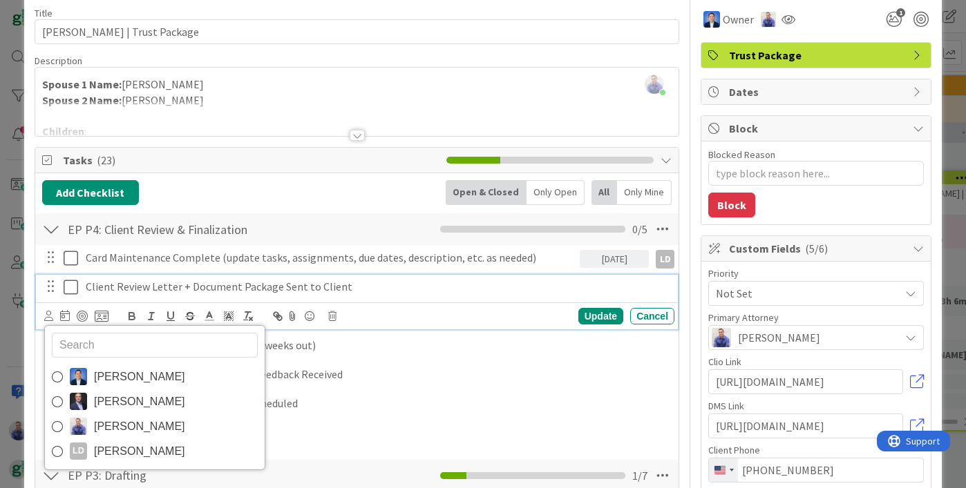
drag, startPoint x: 126, startPoint y: 457, endPoint x: 167, endPoint y: 448, distance: 42.6
click at [134, 455] on span "Leigh Ducworth" at bounding box center [139, 451] width 91 height 21
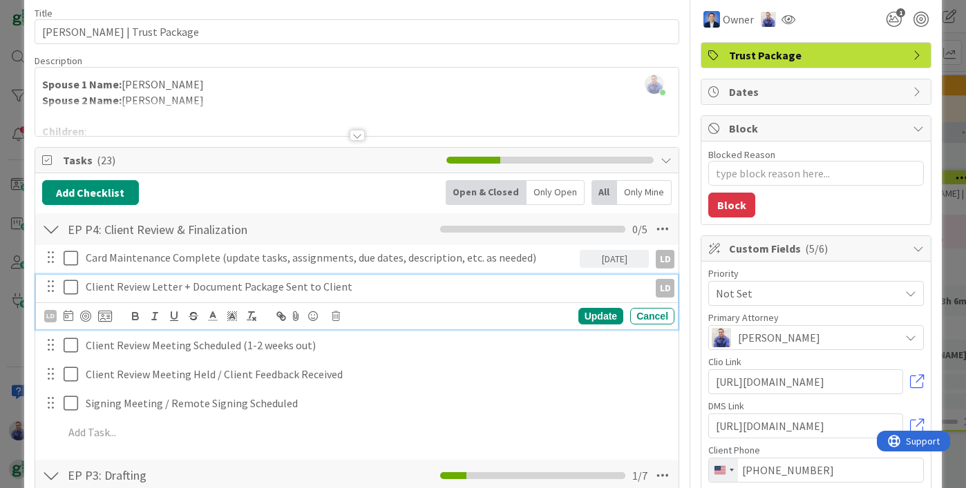
type textarea "x"
click at [70, 314] on icon at bounding box center [69, 315] width 10 height 11
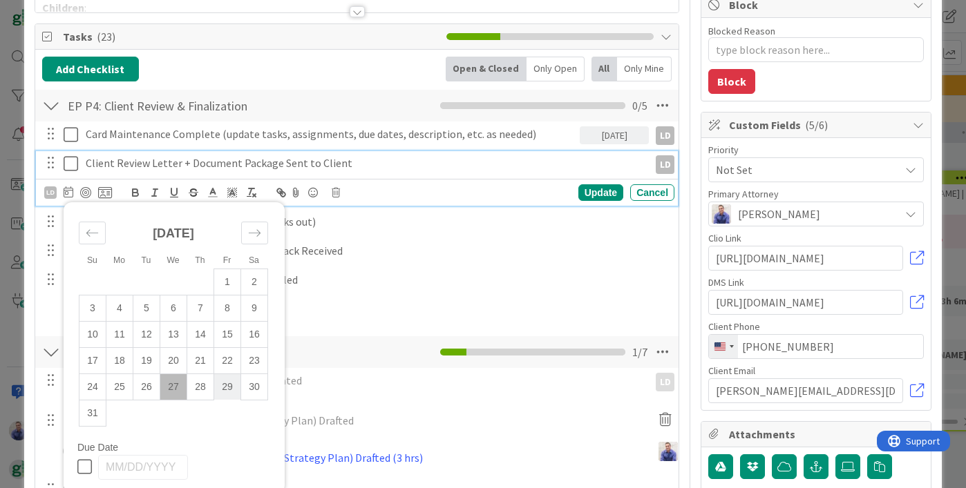
scroll to position [184, 0]
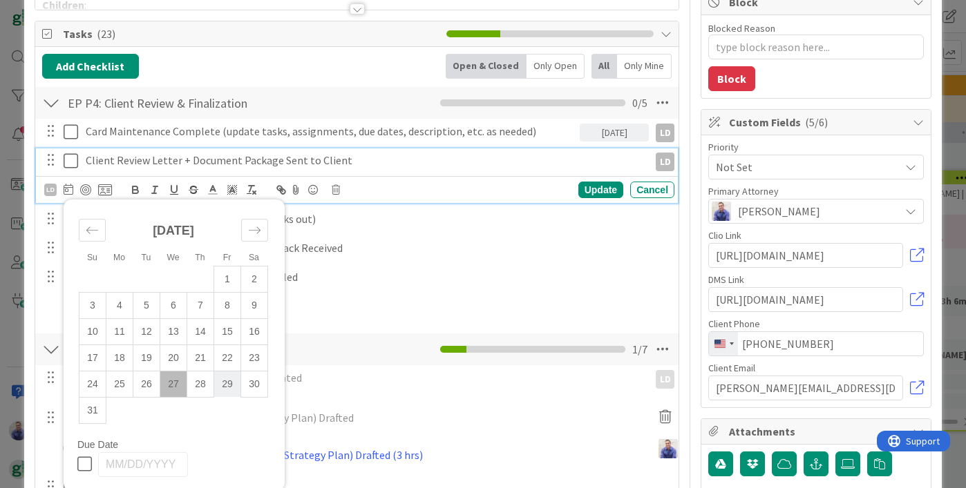
click at [222, 388] on td "29" at bounding box center [226, 384] width 27 height 26
type input "08/29/2025"
click at [578, 191] on div "Update" at bounding box center [600, 190] width 45 height 17
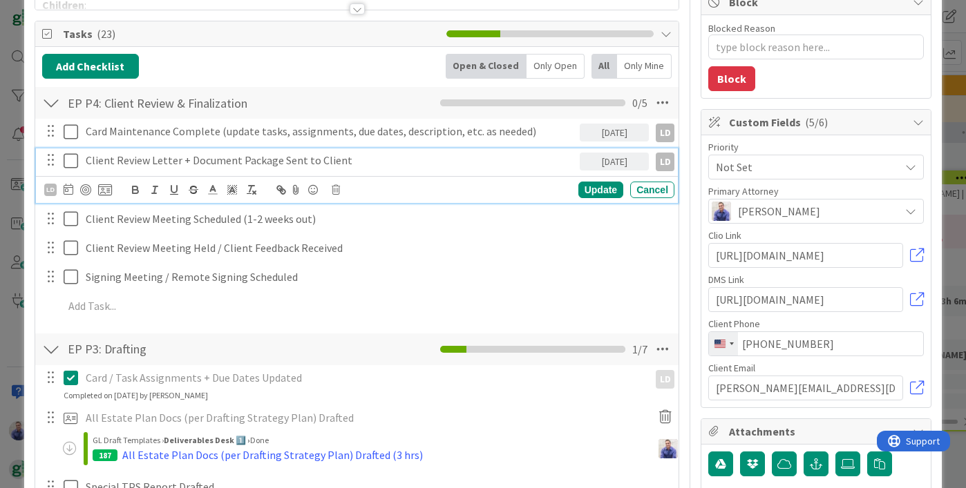
click at [345, 162] on p "Client Review Letter + Document Package Sent to Client" at bounding box center [330, 161] width 488 height 16
click at [105, 194] on icon at bounding box center [105, 190] width 14 height 12
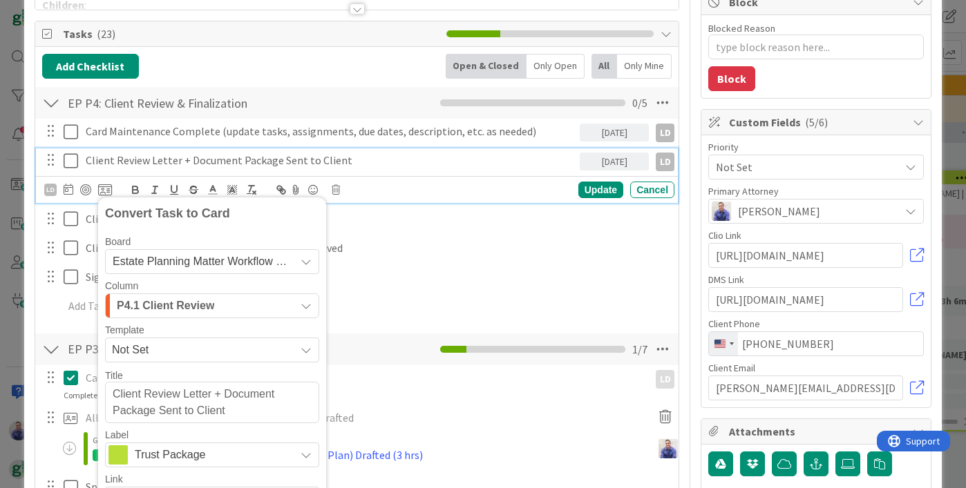
click at [196, 270] on span "Estate Planning Matter Workflow 2️⃣" at bounding box center [200, 261] width 175 height 19
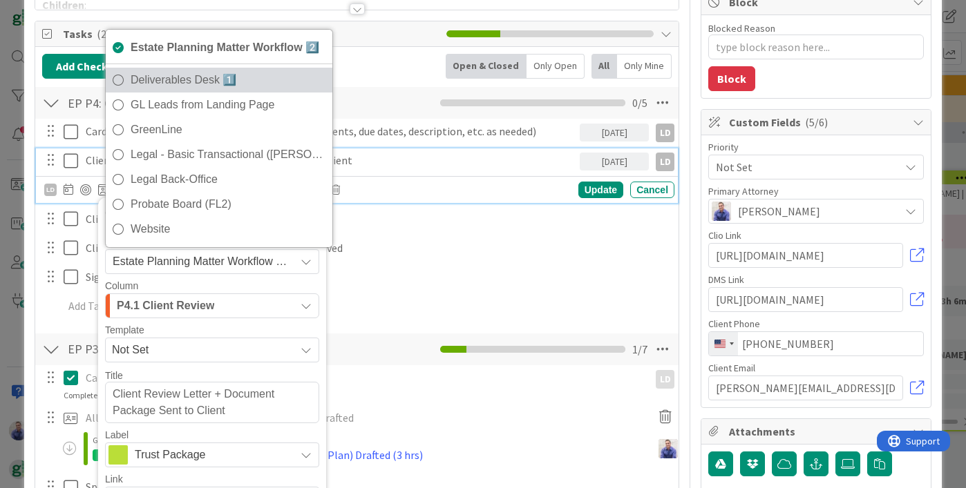
click at [171, 75] on span "Deliverables Desk 1️⃣" at bounding box center [228, 80] width 195 height 21
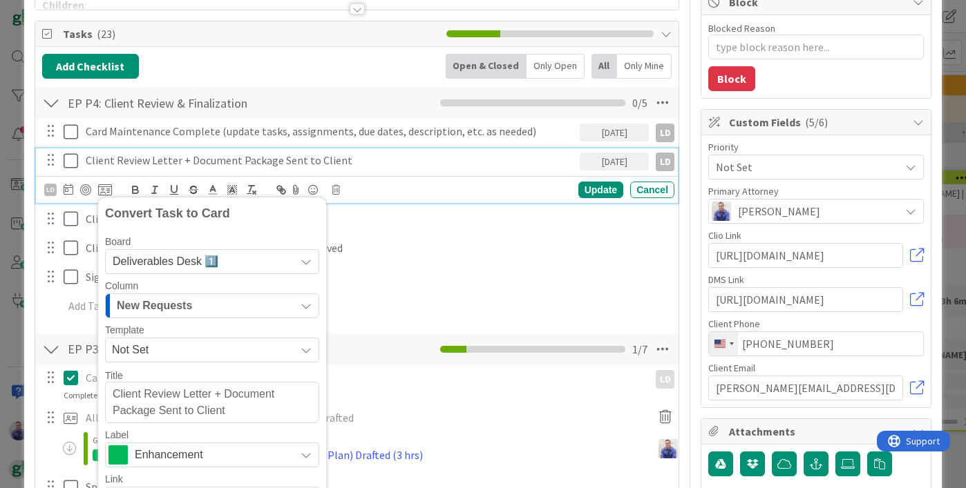
click at [214, 307] on div "New Requests" at bounding box center [204, 306] width 182 height 22
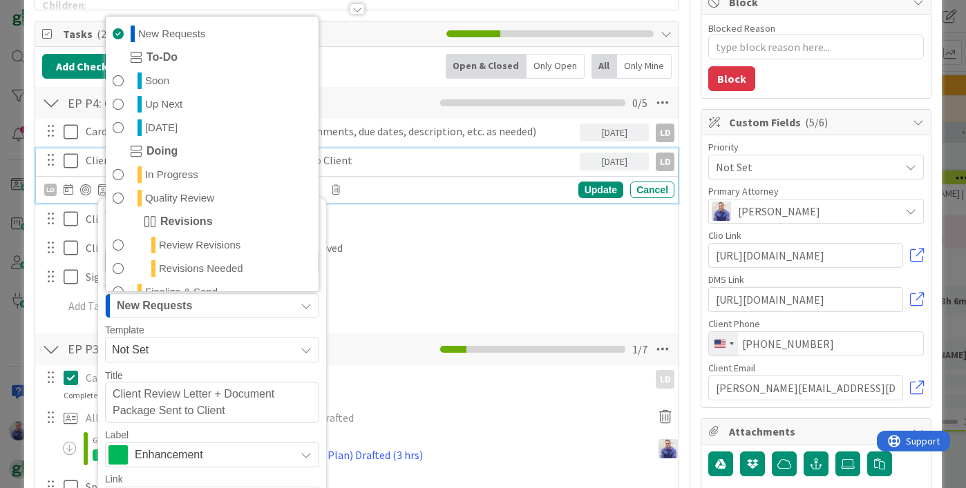
drag, startPoint x: 137, startPoint y: 30, endPoint x: 157, endPoint y: 45, distance: 24.2
click at [138, 30] on span "New Requests" at bounding box center [172, 34] width 68 height 17
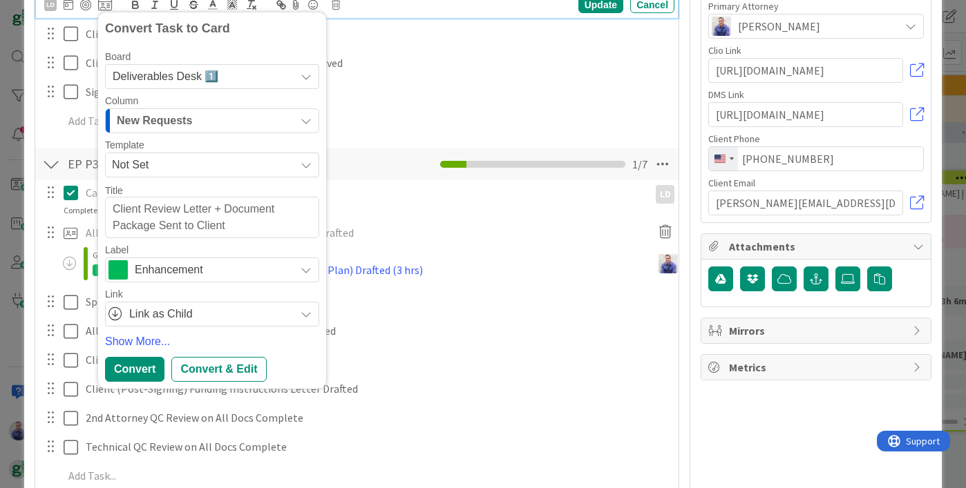
scroll to position [434, 0]
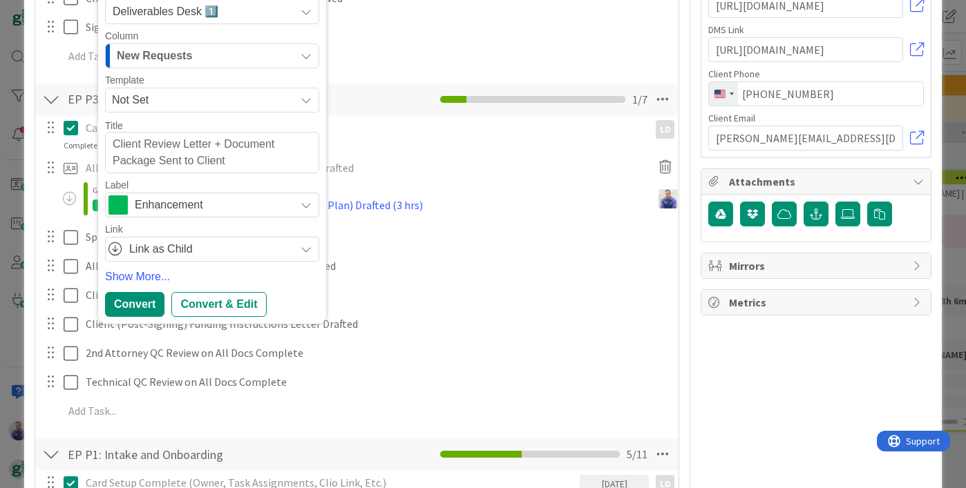
click at [304, 97] on icon at bounding box center [306, 100] width 11 height 11
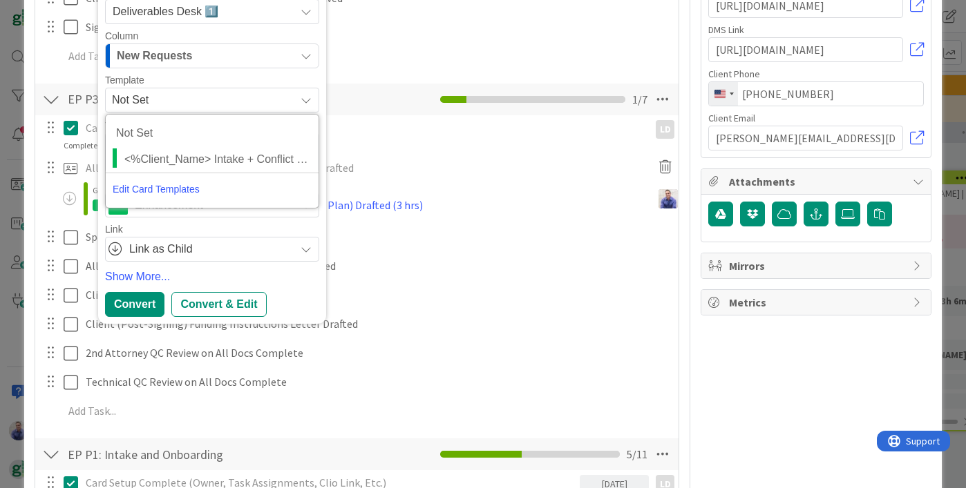
click at [269, 225] on div "Link" at bounding box center [212, 230] width 214 height 10
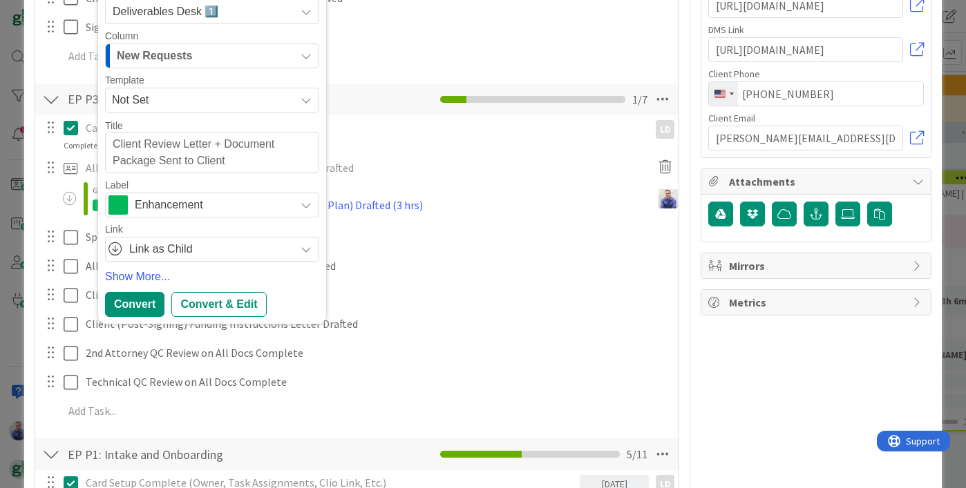
drag, startPoint x: 293, startPoint y: 249, endPoint x: 296, endPoint y: 259, distance: 10.7
click at [294, 251] on div "Link as Child" at bounding box center [212, 249] width 214 height 25
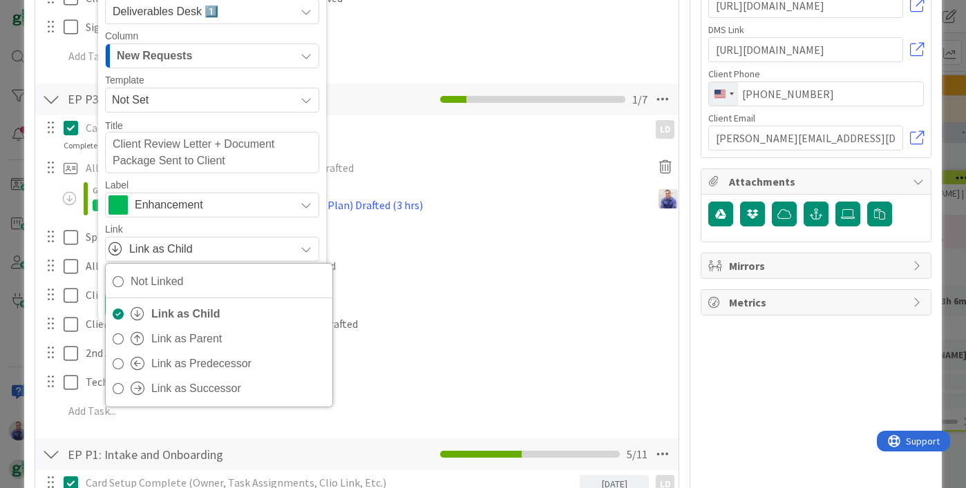
click at [234, 221] on div "Board Deliverables Desk 1️⃣ Estate Planning Matter Workflow 2️⃣ Deliverables De…" at bounding box center [212, 124] width 214 height 275
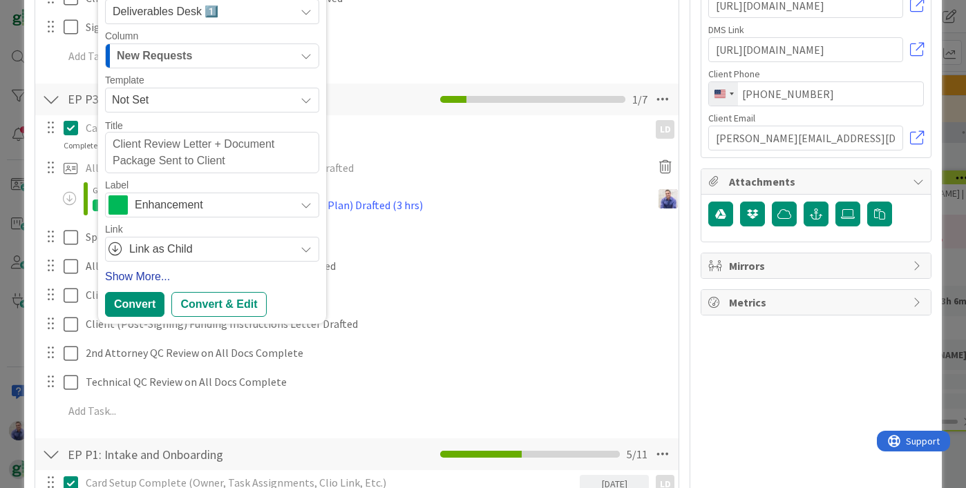
drag, startPoint x: 204, startPoint y: 302, endPoint x: 204, endPoint y: 272, distance: 29.7
click at [204, 272] on div "Convert Task to Card Board Deliverables Desk 1️⃣ Estate Planning Matter Workflo…" at bounding box center [212, 135] width 214 height 363
drag, startPoint x: 205, startPoint y: 298, endPoint x: 275, endPoint y: 274, distance: 73.6
click at [206, 297] on div "Convert & Edit" at bounding box center [218, 304] width 95 height 25
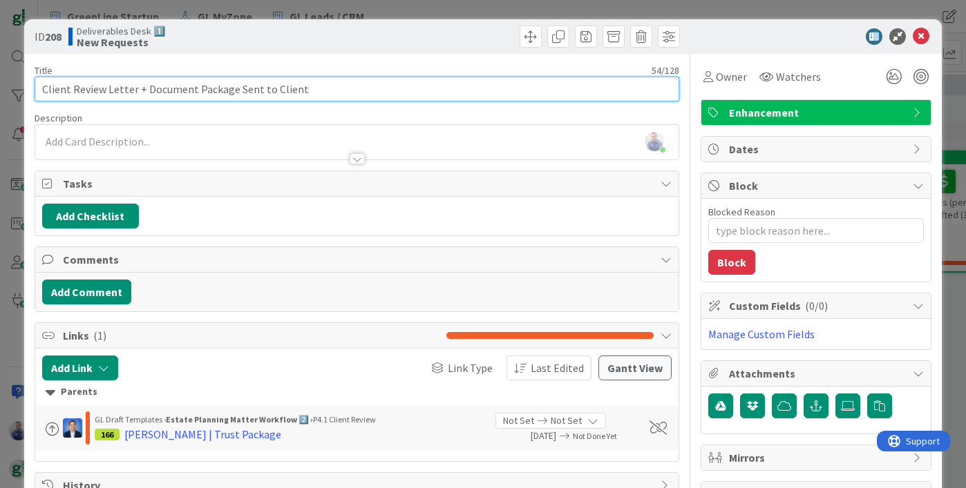
drag, startPoint x: 42, startPoint y: 89, endPoint x: 380, endPoint y: 93, distance: 337.9
click at [380, 93] on input "Client Review Letter + Document Package Sent to Client" at bounding box center [357, 89] width 645 height 25
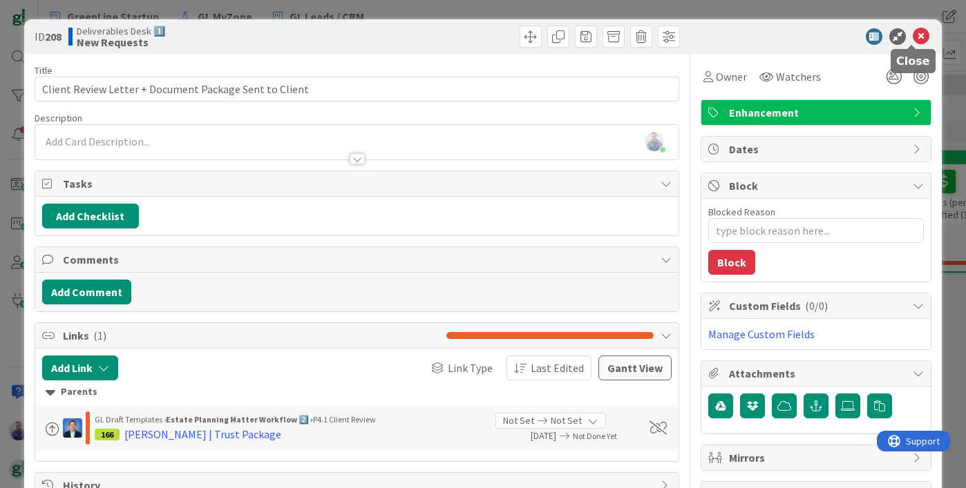
click at [913, 30] on icon at bounding box center [921, 36] width 17 height 17
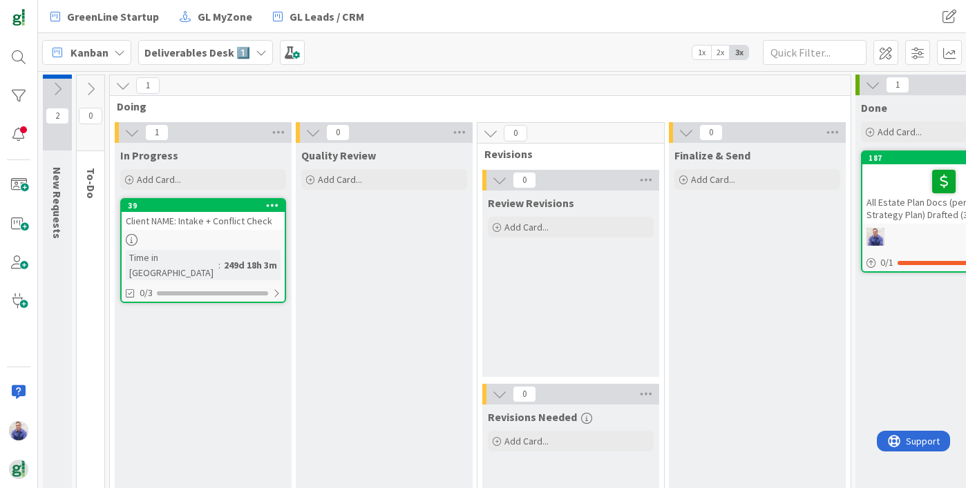
click at [50, 82] on icon at bounding box center [57, 89] width 15 height 15
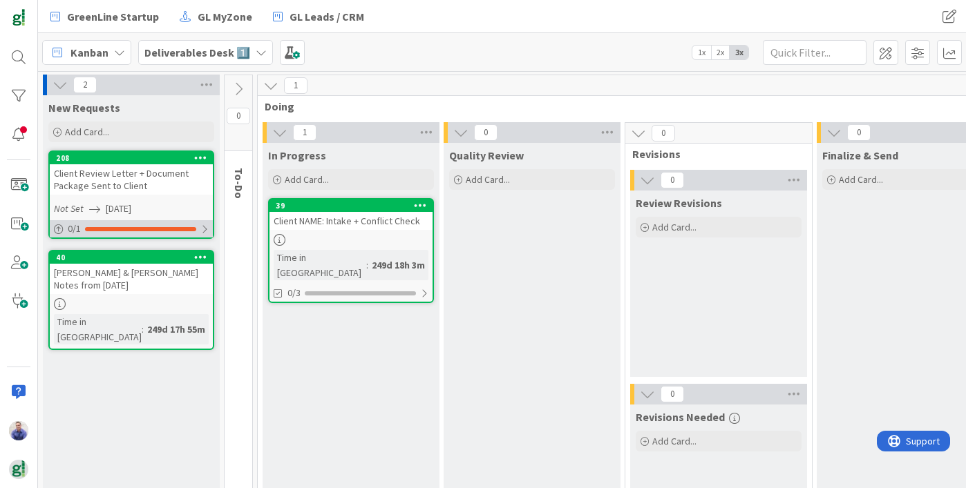
click at [200, 224] on div at bounding box center [204, 229] width 8 height 11
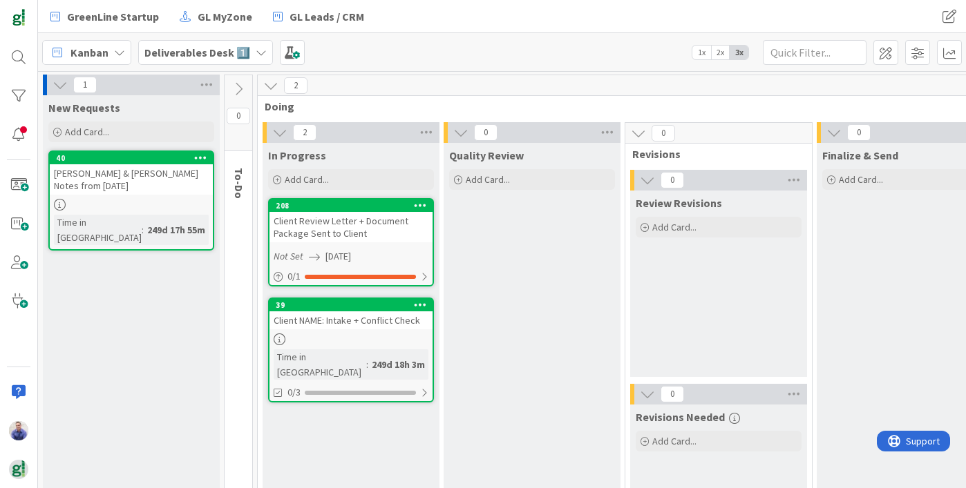
click at [332, 215] on div "Client Review Letter + Document Package Sent to Client" at bounding box center [350, 227] width 163 height 30
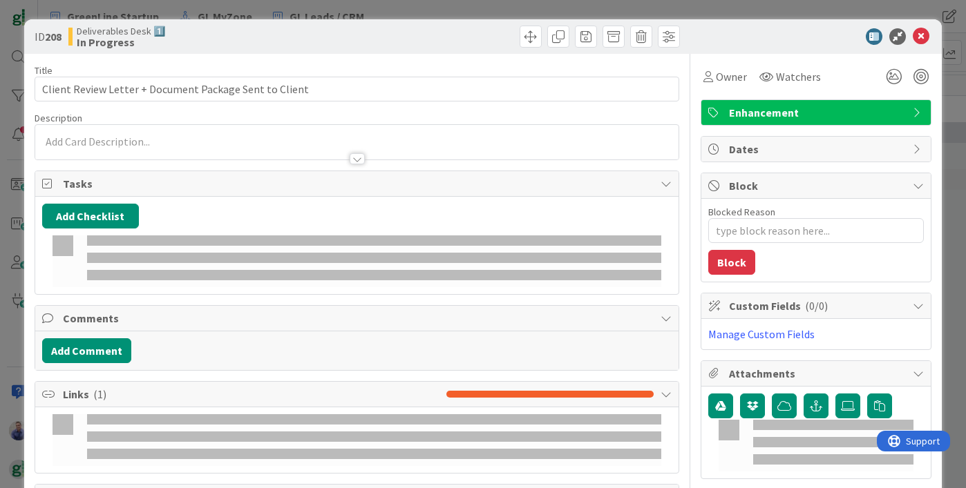
type textarea "x"
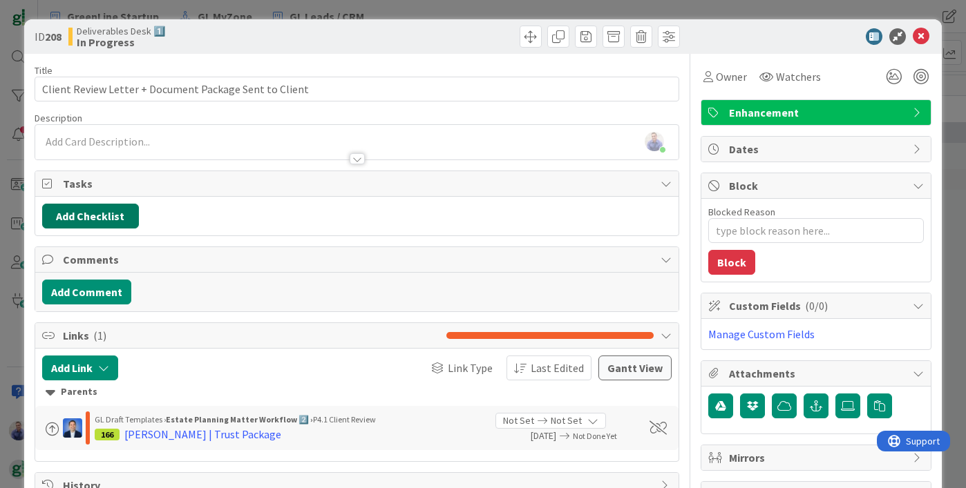
click at [66, 214] on button "Add Checklist" at bounding box center [90, 216] width 97 height 25
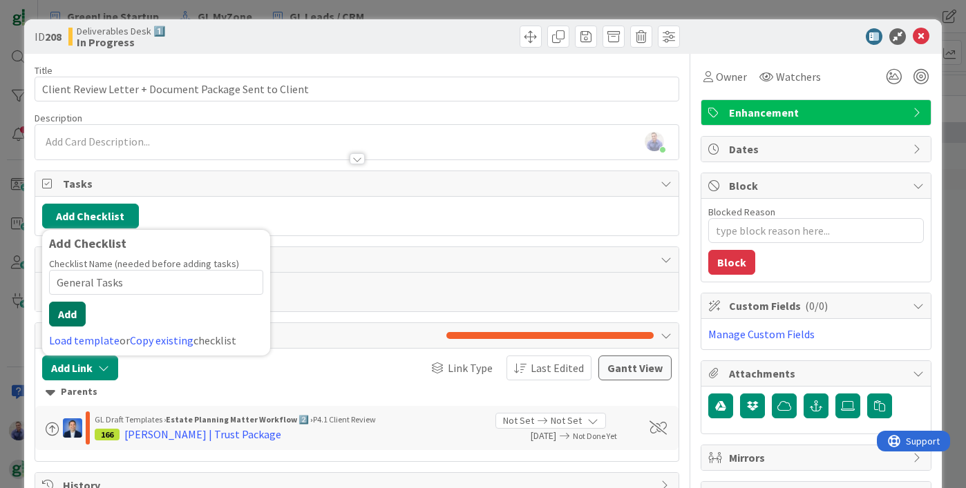
type input "General Tasks"
click at [80, 314] on button "Add" at bounding box center [67, 314] width 37 height 25
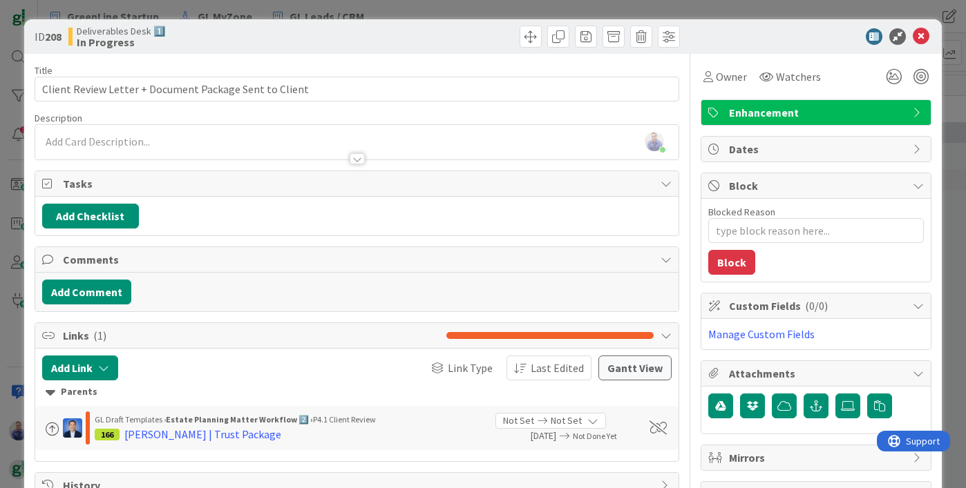
type textarea "x"
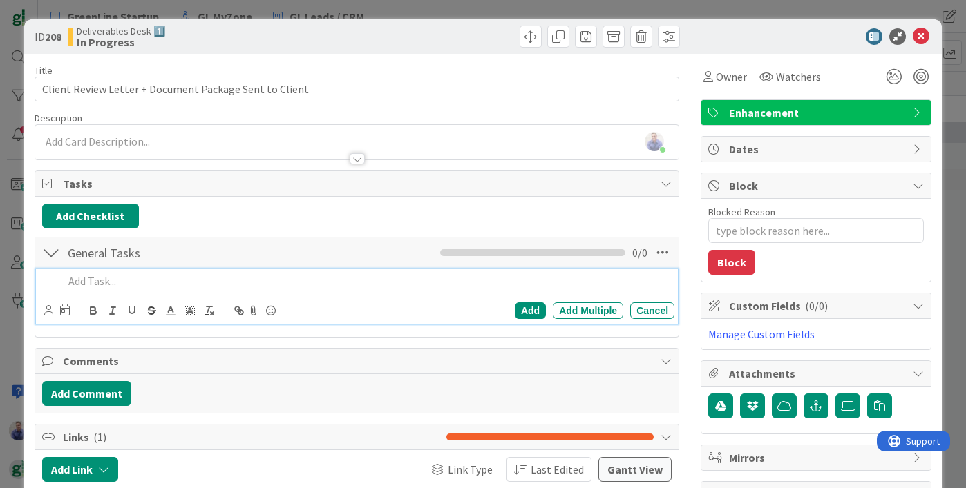
click at [150, 286] on p at bounding box center [366, 282] width 605 height 16
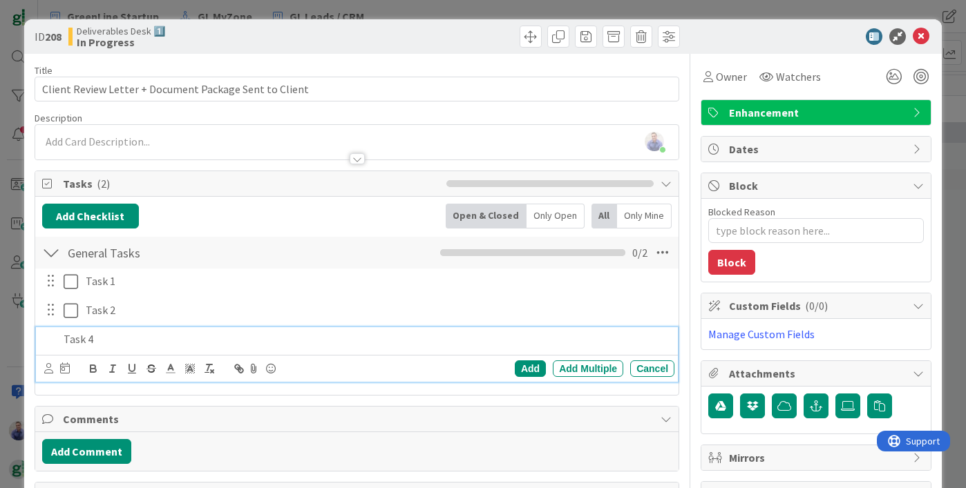
type textarea "x"
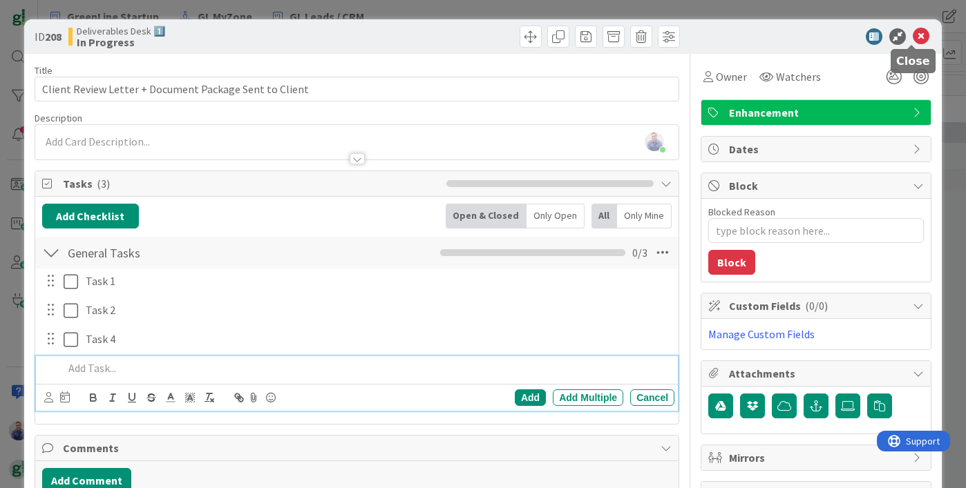
click at [915, 35] on icon at bounding box center [921, 36] width 17 height 17
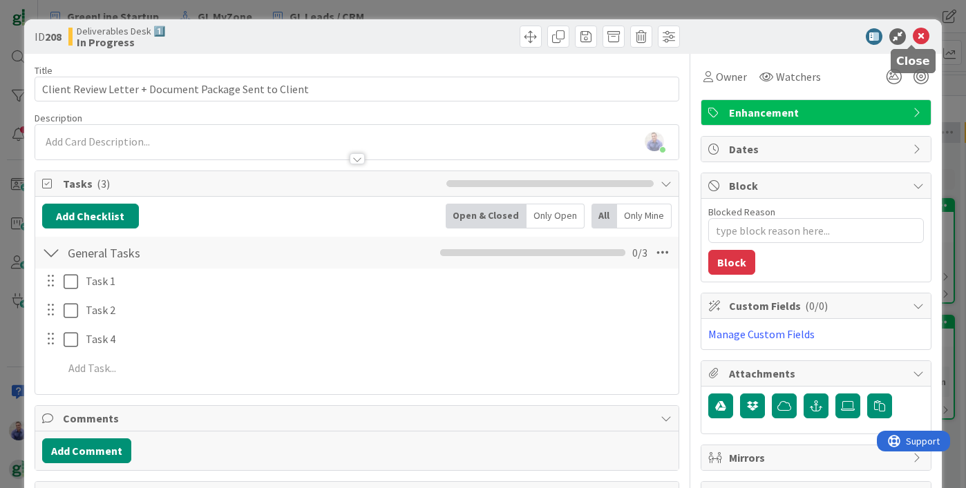
drag, startPoint x: 908, startPoint y: 33, endPoint x: 868, endPoint y: 32, distance: 40.1
click at [913, 33] on icon at bounding box center [921, 36] width 17 height 17
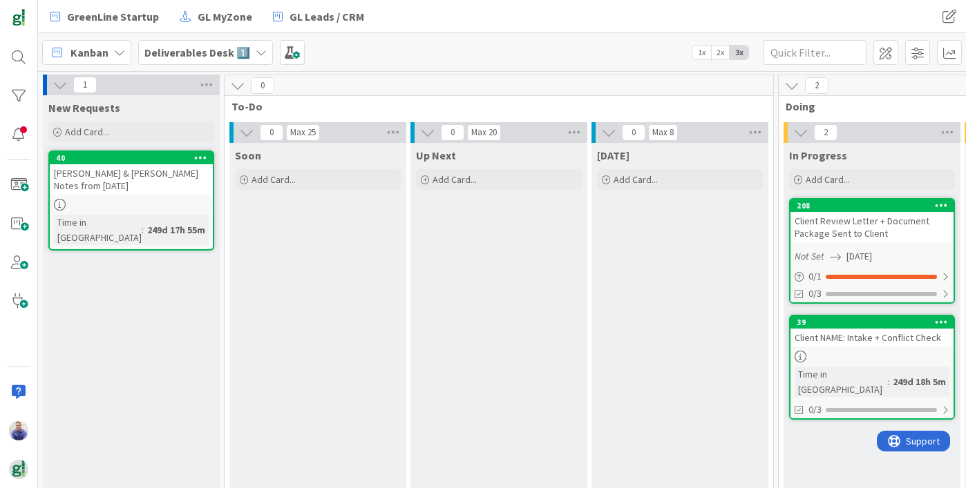
click at [214, 46] on b "Deliverables Desk 1️⃣" at bounding box center [197, 53] width 106 height 14
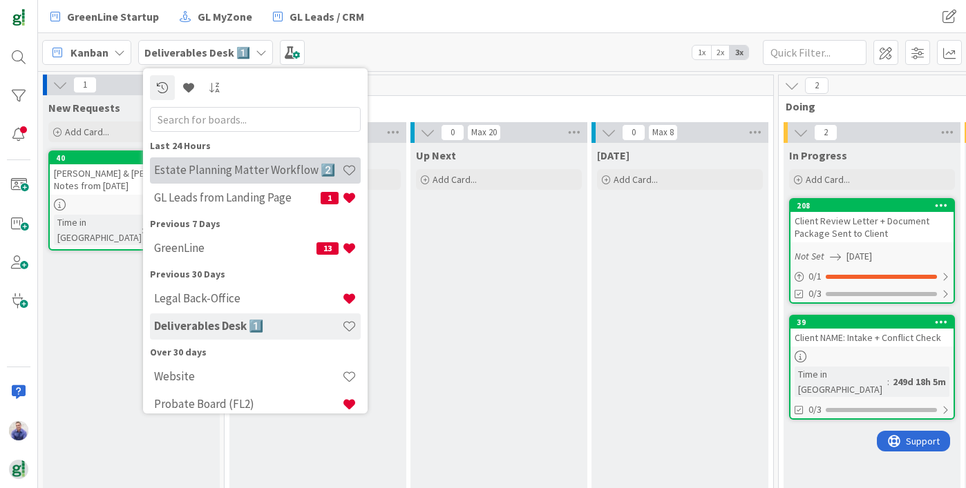
click at [216, 163] on h4 "Estate Planning Matter Workflow 2️⃣" at bounding box center [248, 170] width 188 height 14
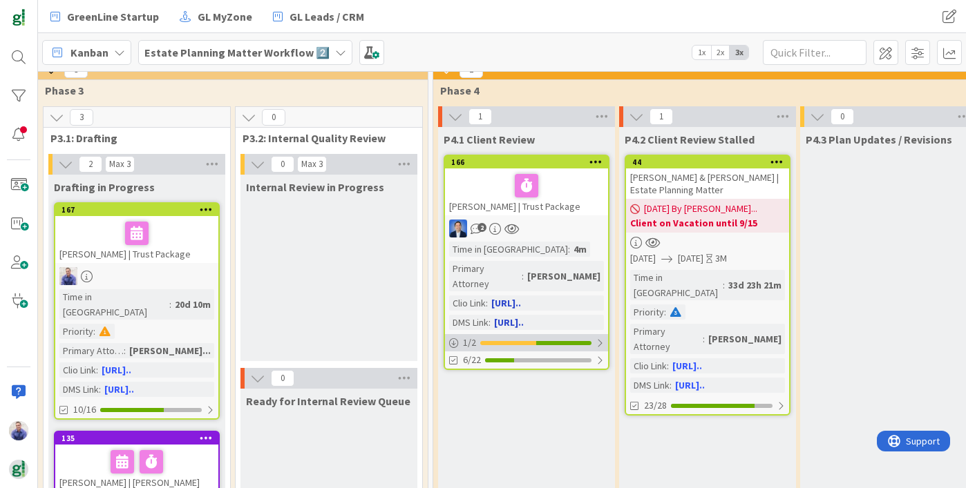
scroll to position [0, 626]
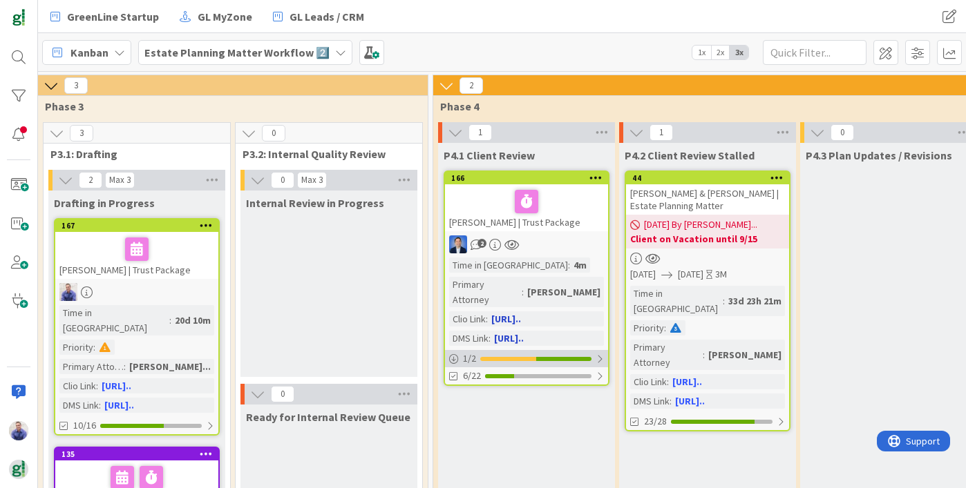
click at [598, 354] on div at bounding box center [600, 359] width 8 height 11
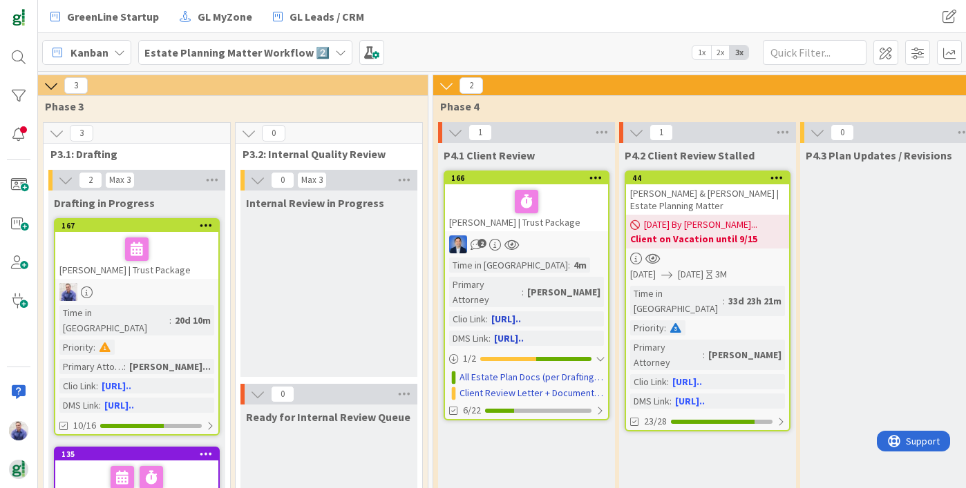
click at [488, 224] on div "Mourning, Alonzo | Trust Package" at bounding box center [526, 207] width 163 height 47
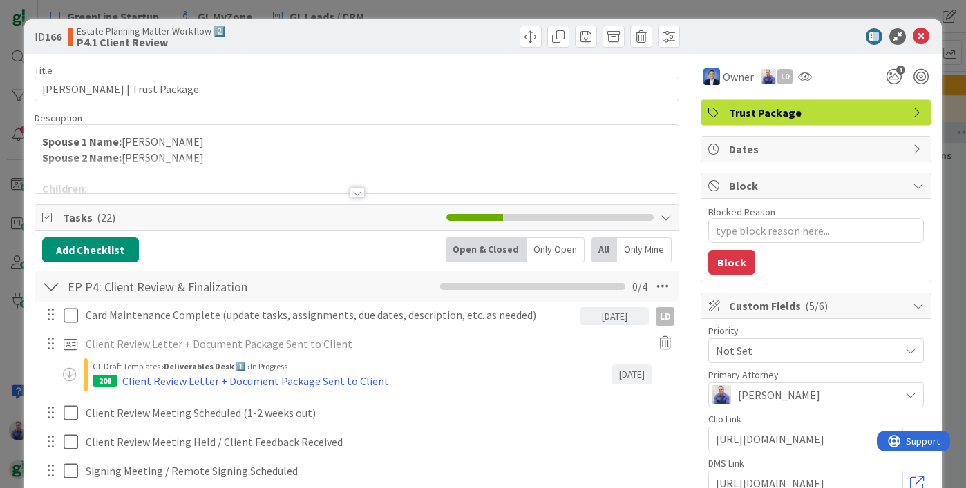
type textarea "x"
